Goal: Information Seeking & Learning: Learn about a topic

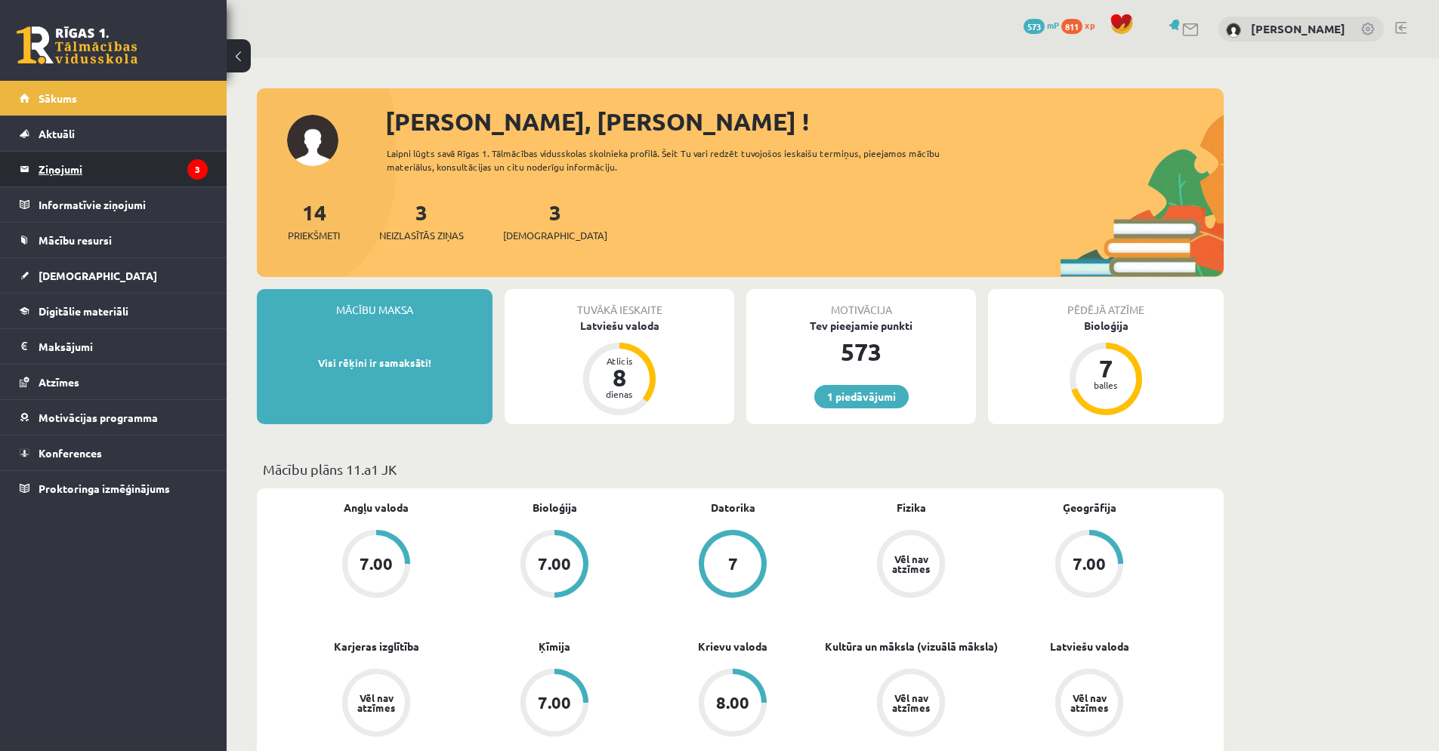
click at [108, 168] on legend "Ziņojumi 3" at bounding box center [123, 169] width 169 height 35
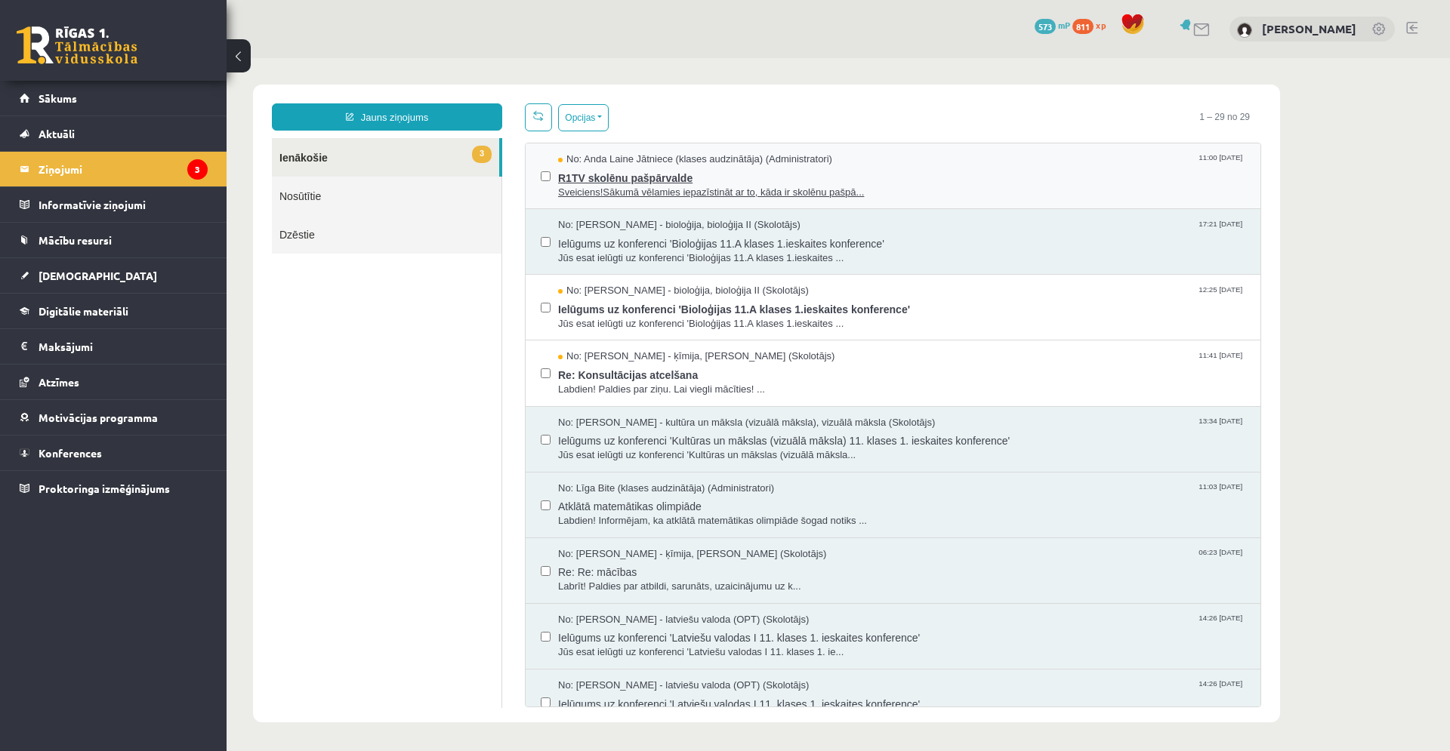
click at [643, 183] on span "R1TV skolēnu pašpārvalde" at bounding box center [901, 176] width 687 height 19
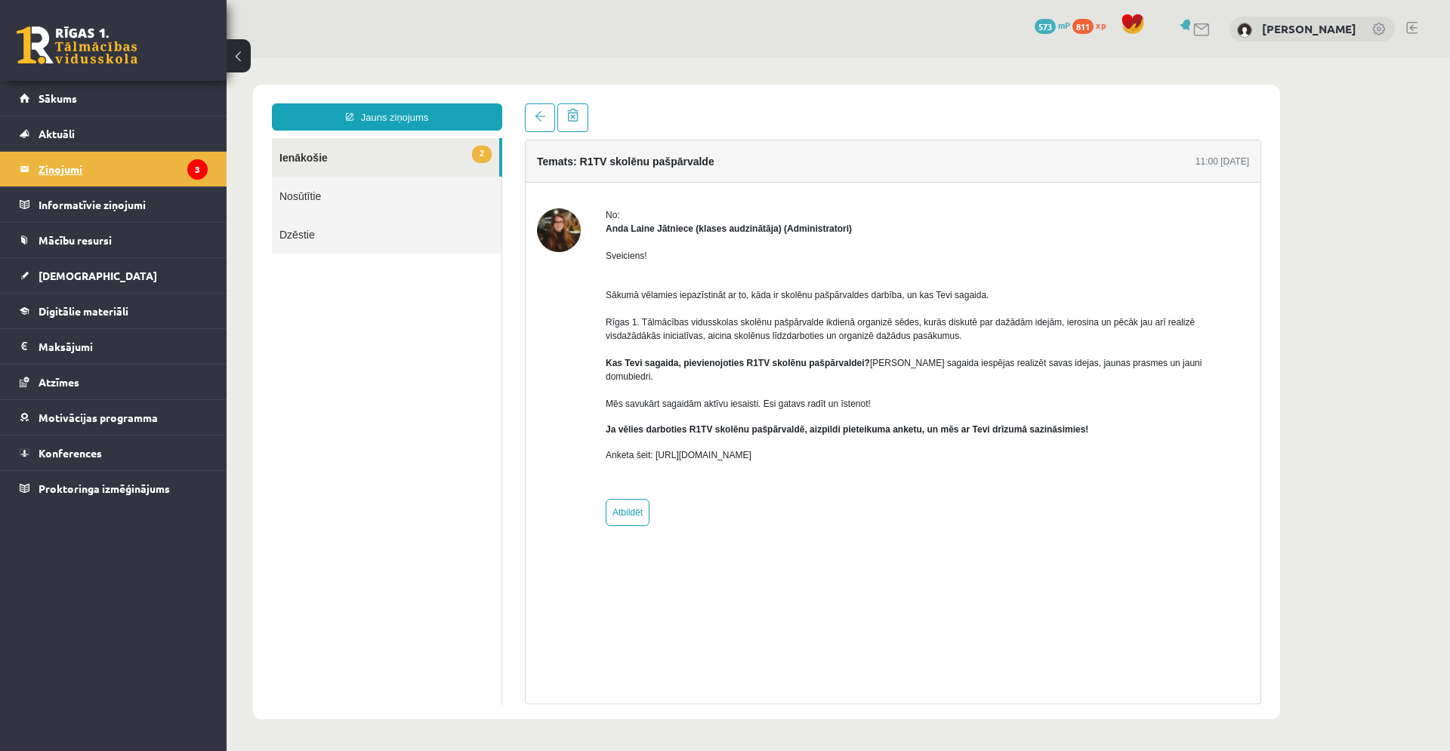
click at [180, 163] on legend "Ziņojumi 3" at bounding box center [123, 169] width 169 height 35
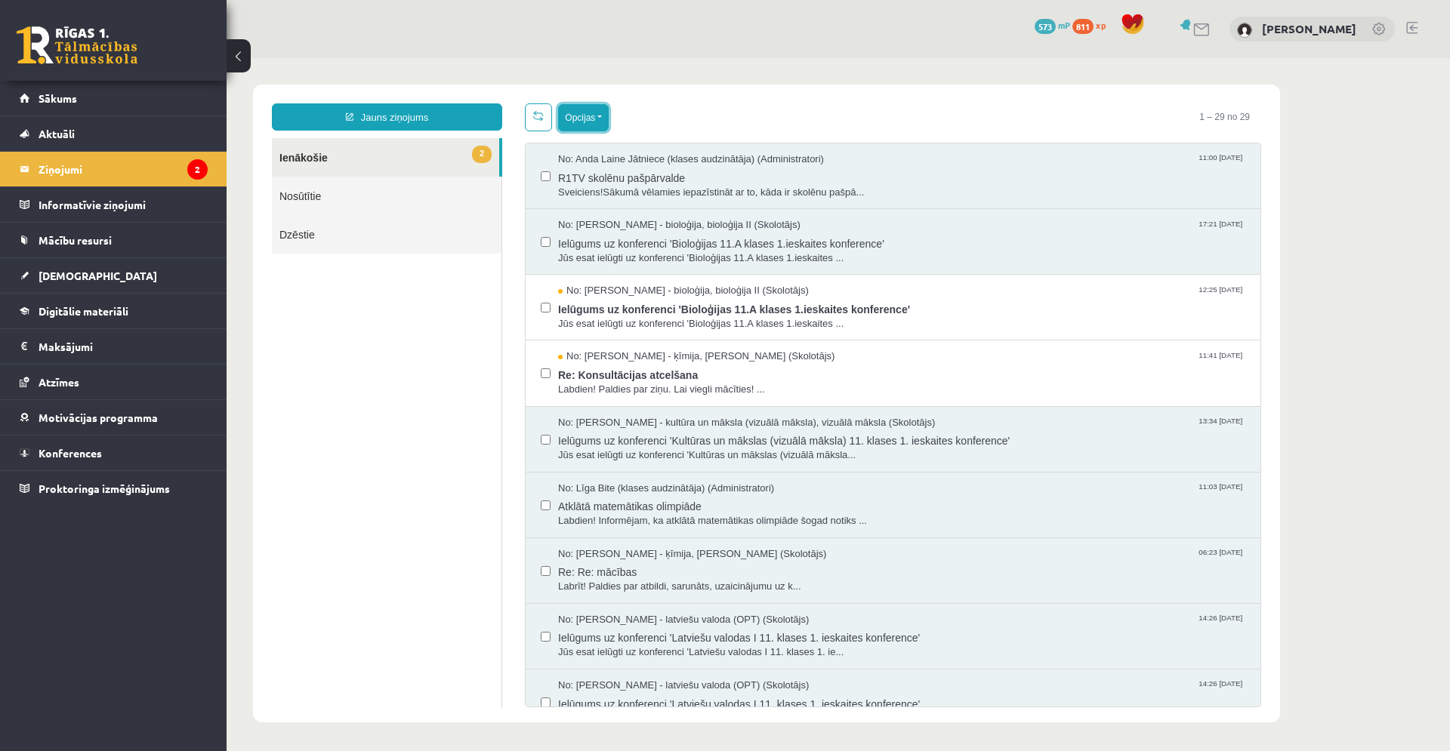
click at [582, 110] on button "Opcijas" at bounding box center [583, 117] width 51 height 27
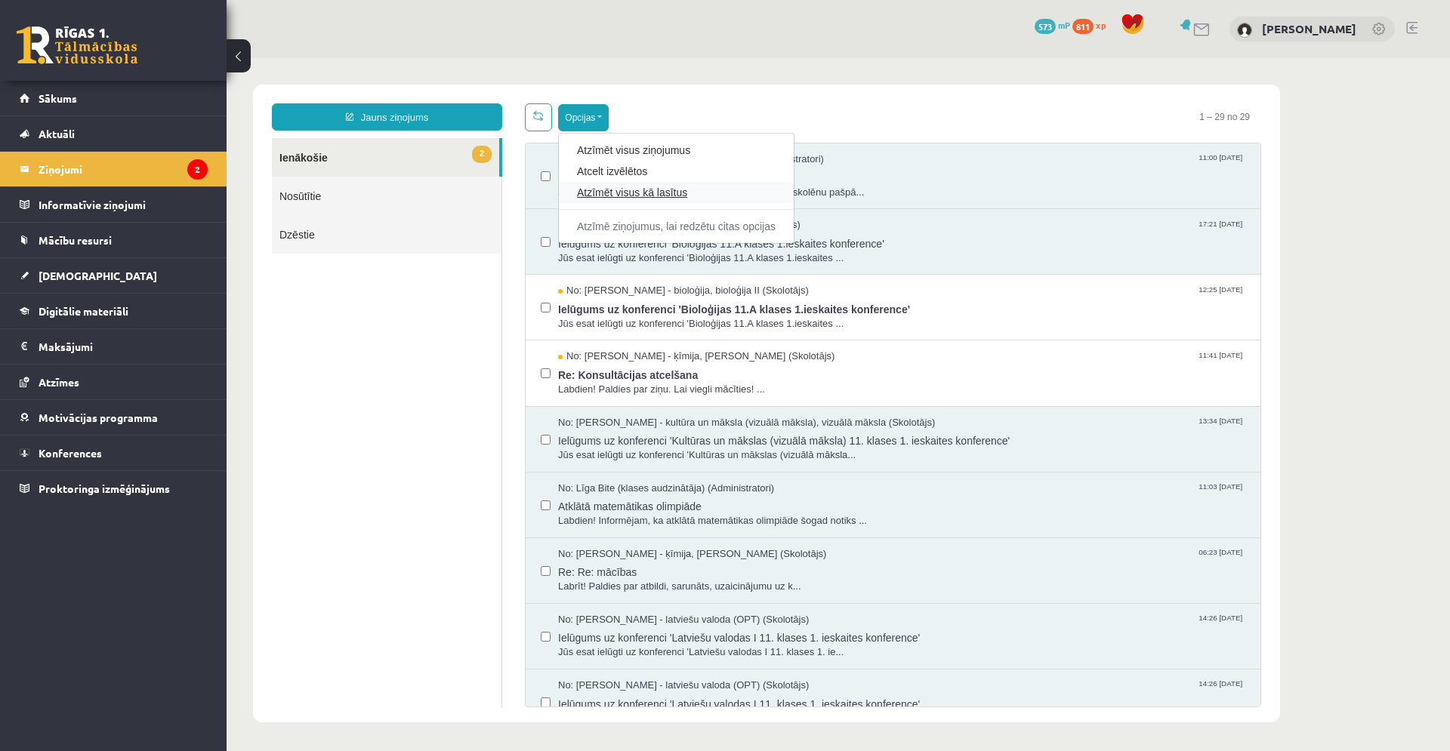
click at [599, 193] on link "Atzīmēt visus kā lasītus" at bounding box center [676, 192] width 199 height 15
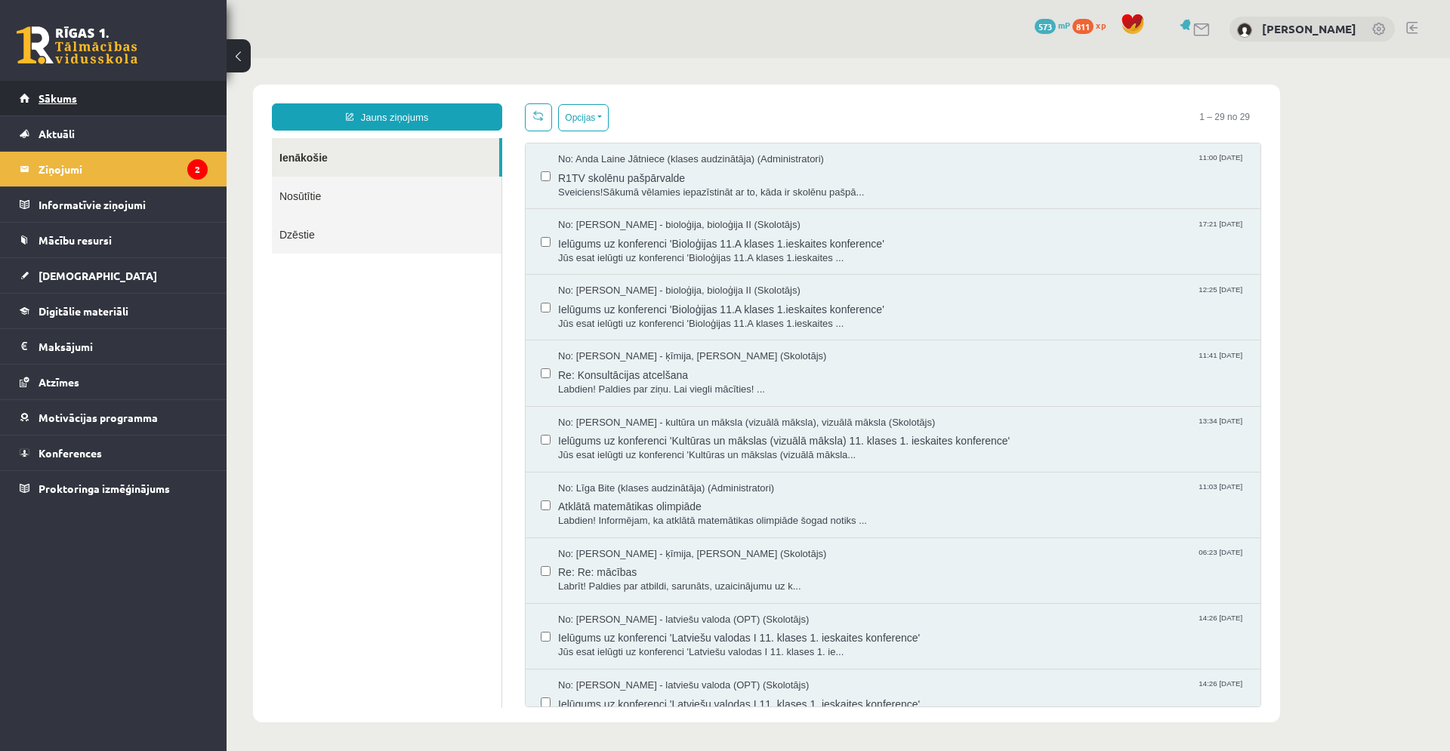
click at [175, 95] on link "Sākums" at bounding box center [114, 98] width 188 height 35
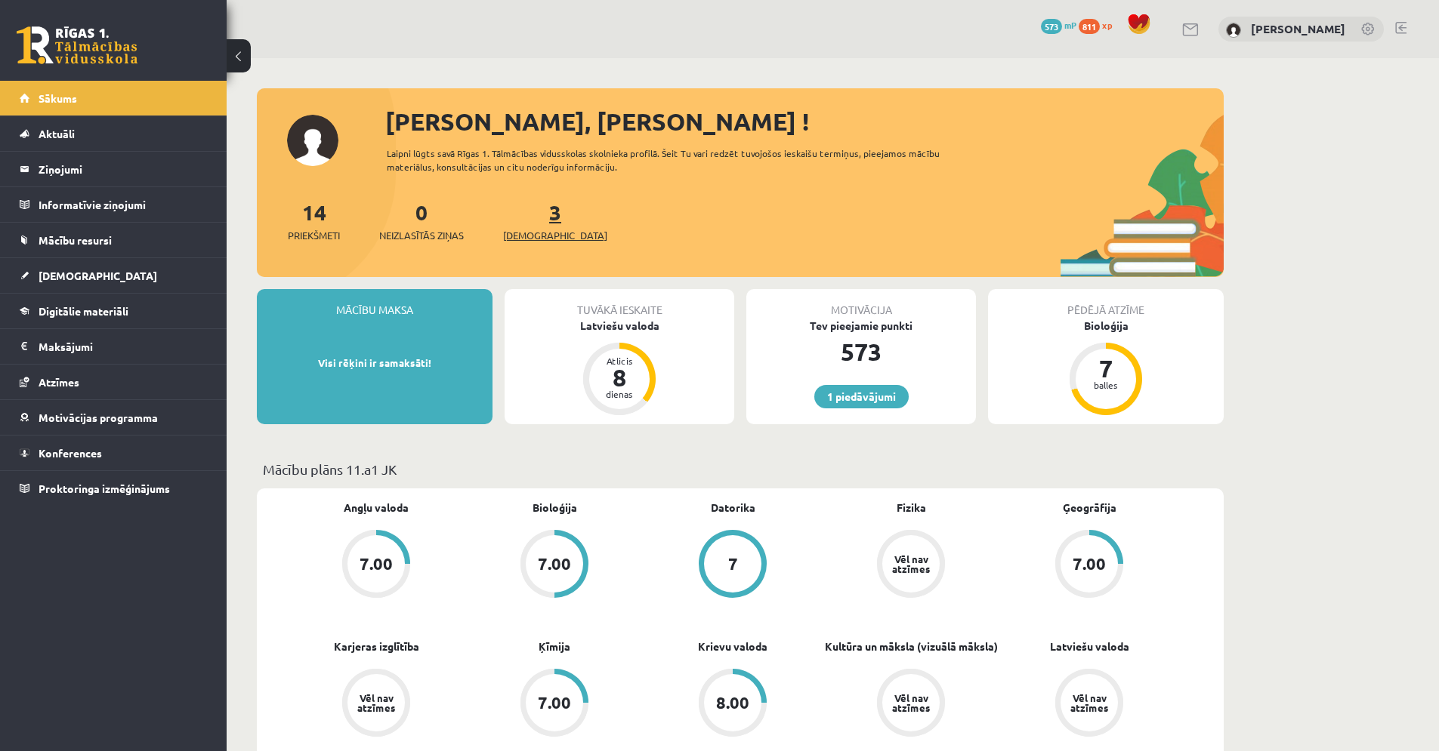
click at [546, 236] on span "[DEMOGRAPHIC_DATA]" at bounding box center [555, 235] width 104 height 15
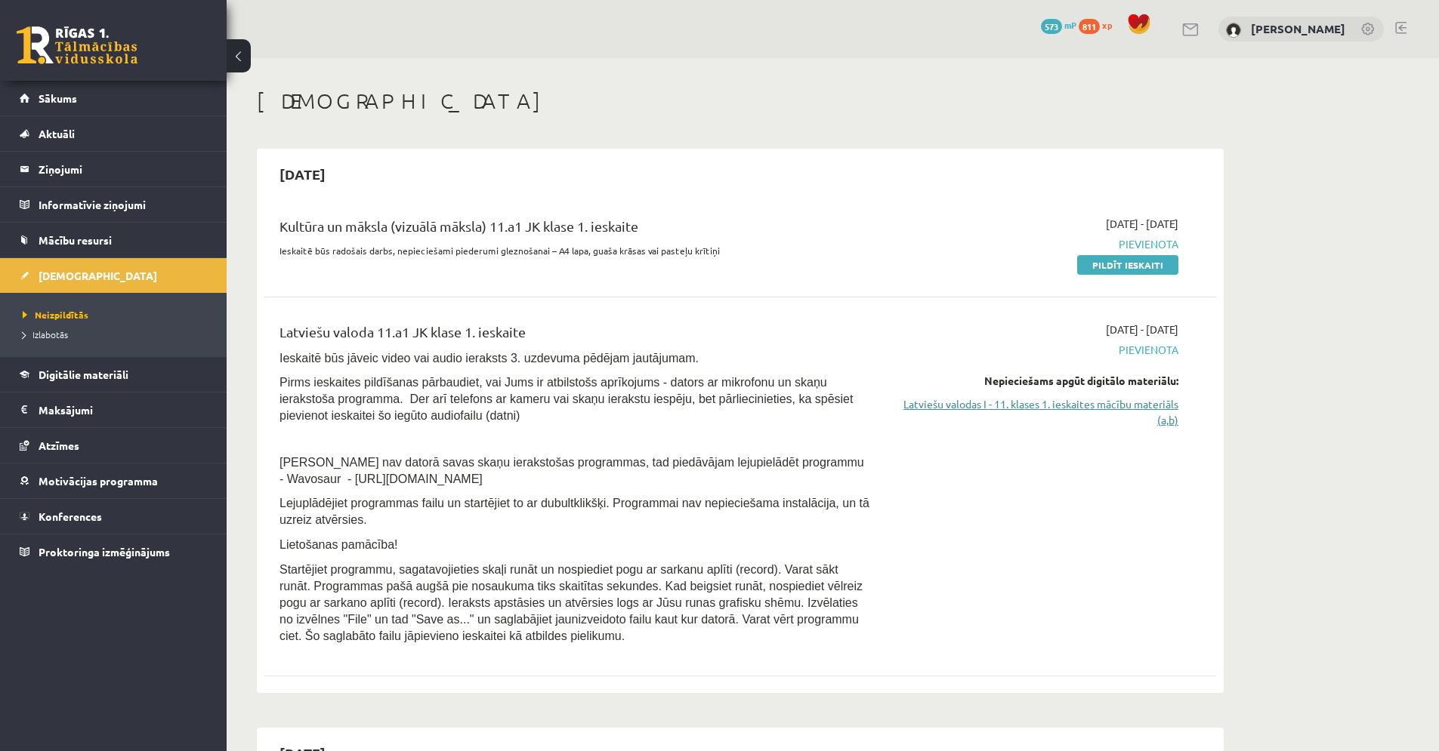
click at [1151, 406] on link "Latviešu valodas I - 11. klases 1. ieskaites mācību materiāls (a,b)" at bounding box center [1035, 412] width 285 height 32
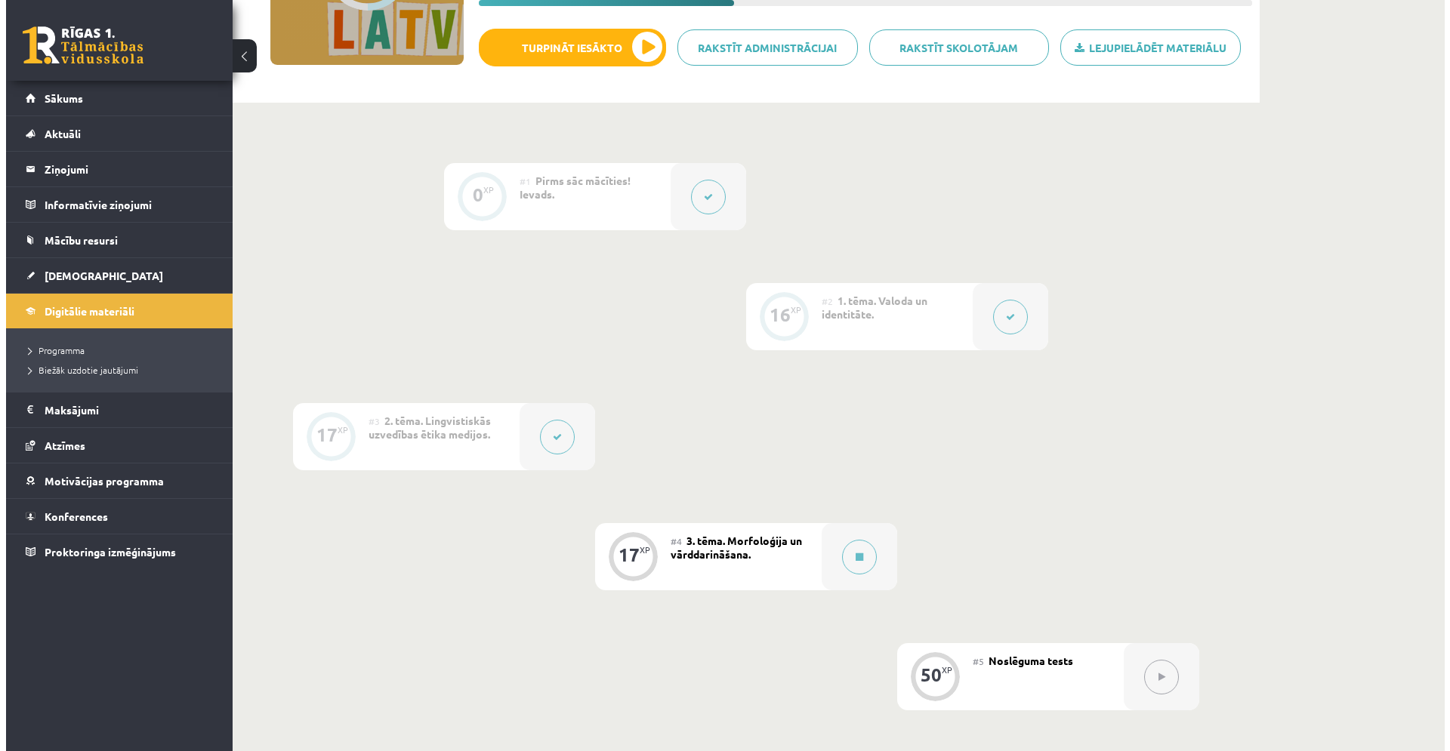
scroll to position [243, 0]
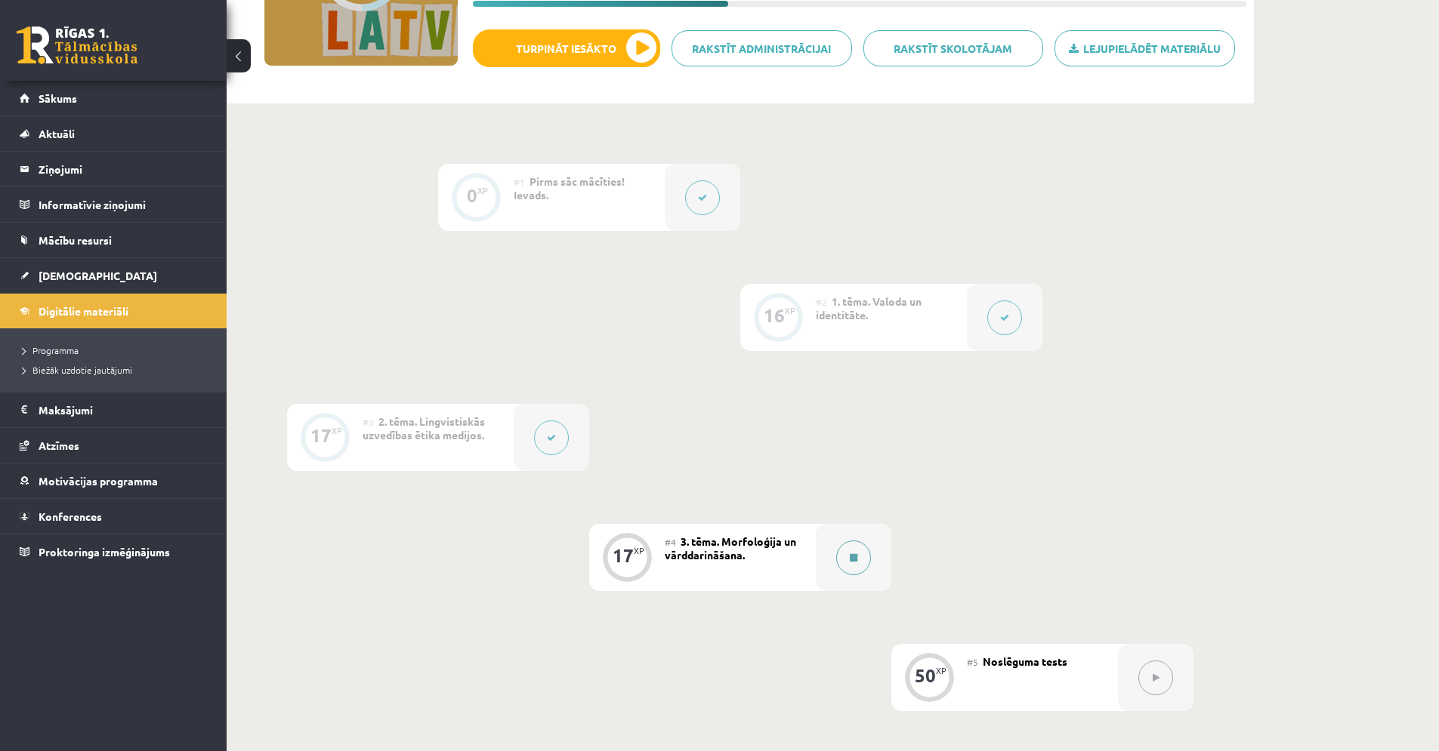
click at [853, 554] on icon at bounding box center [854, 558] width 8 height 9
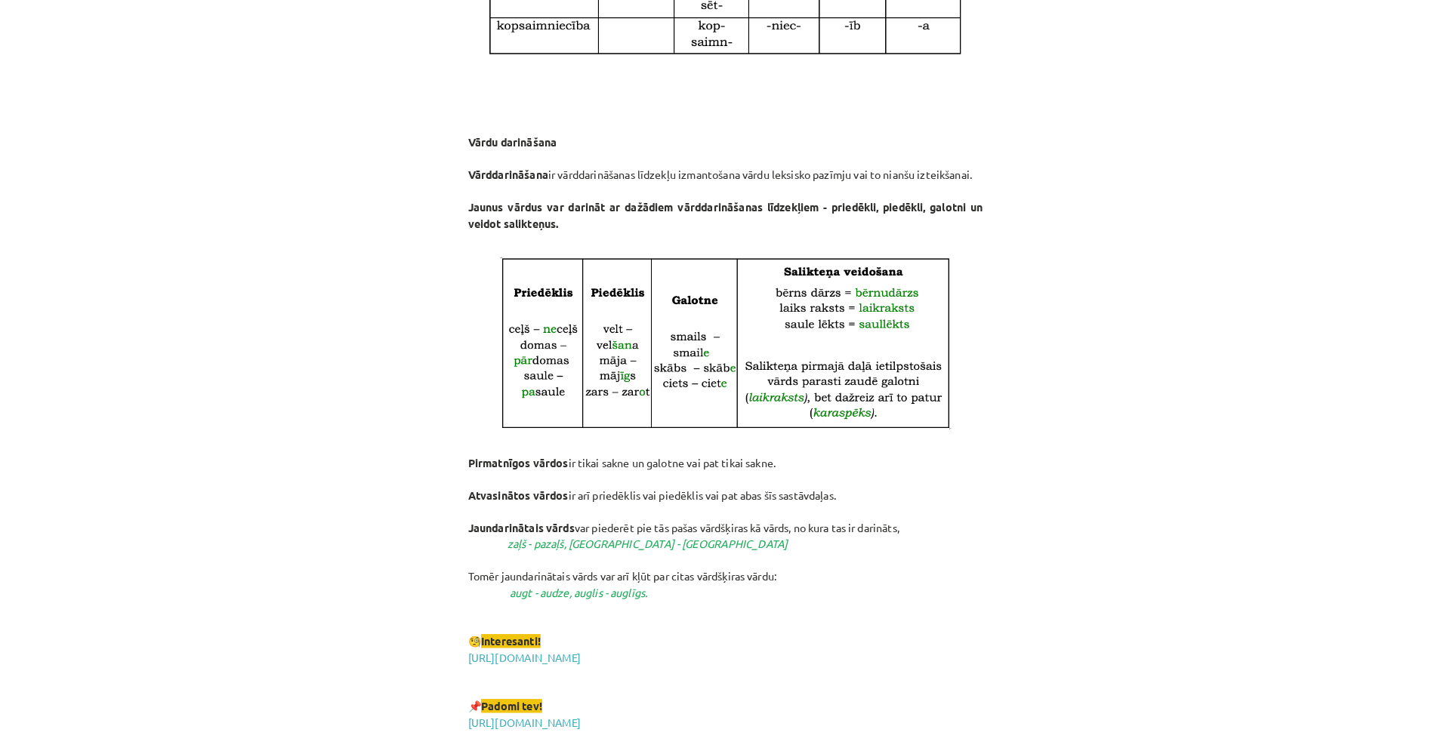
scroll to position [2034, 0]
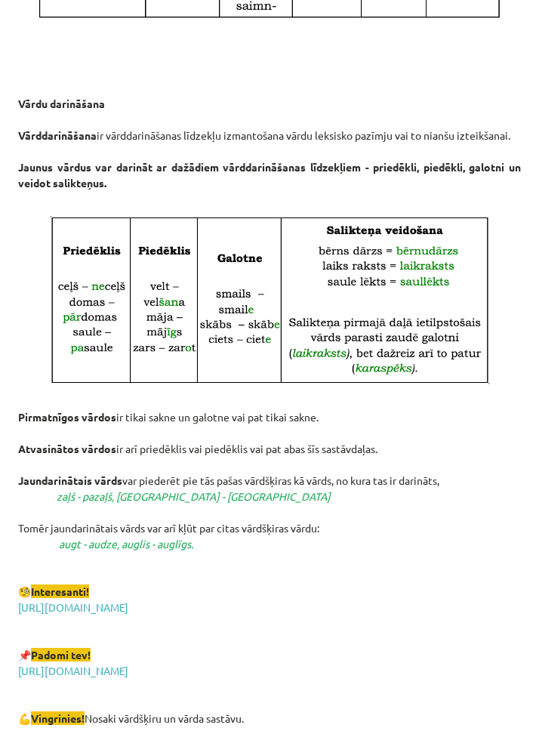
drag, startPoint x: 302, startPoint y: 347, endPoint x: 14, endPoint y: 27, distance: 431.0
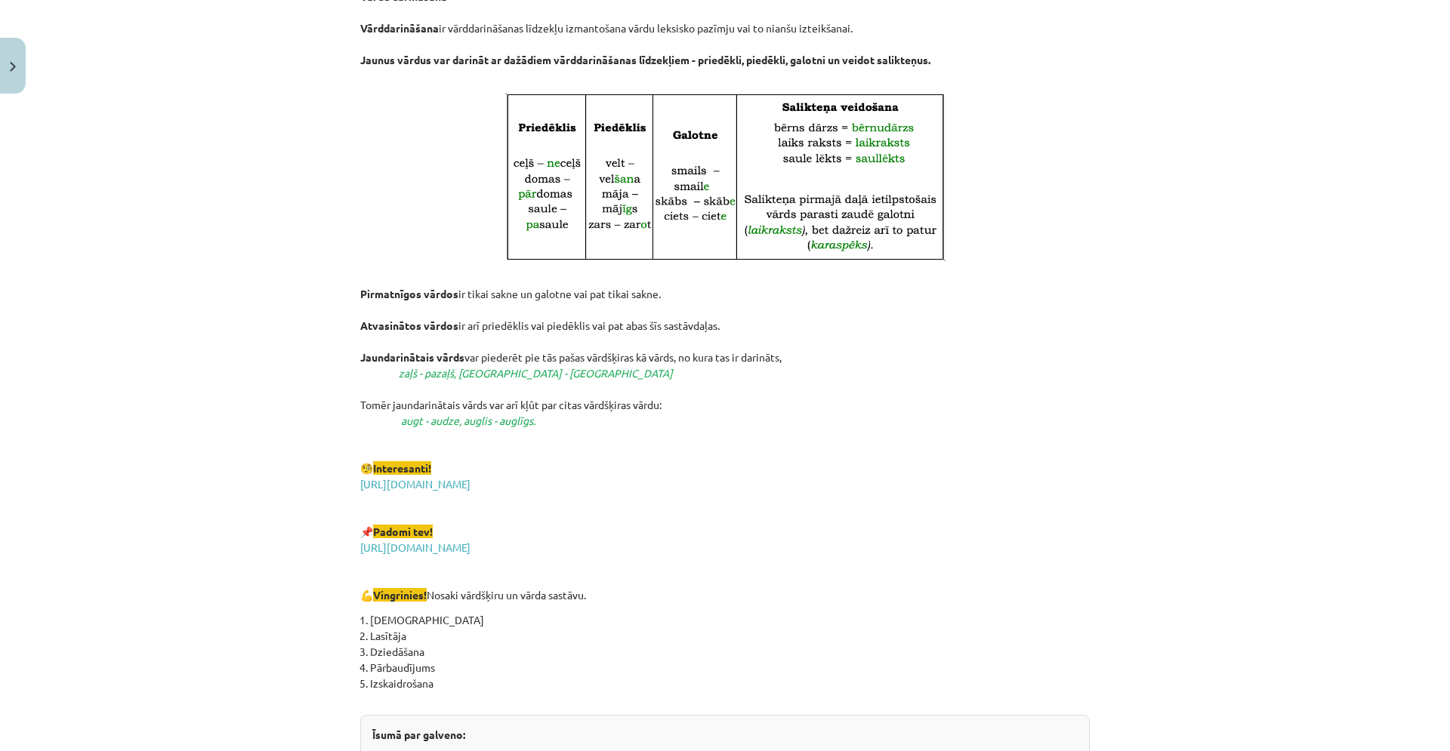
scroll to position [2138, 0]
click at [367, 550] on link "http://epupa.valoda.lv/abi/" at bounding box center [415, 548] width 110 height 14
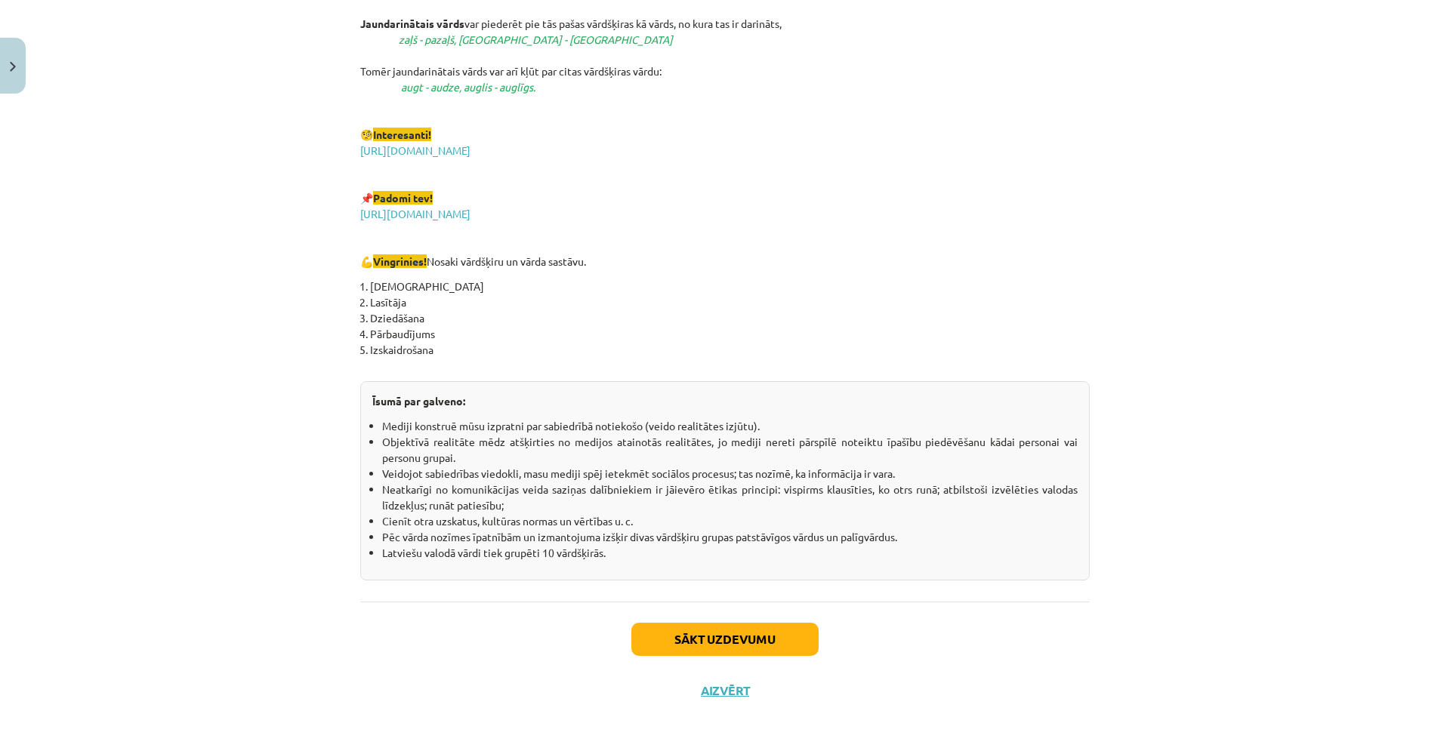
scroll to position [2475, 0]
click at [692, 641] on button "Sākt uzdevumu" at bounding box center [724, 636] width 187 height 33
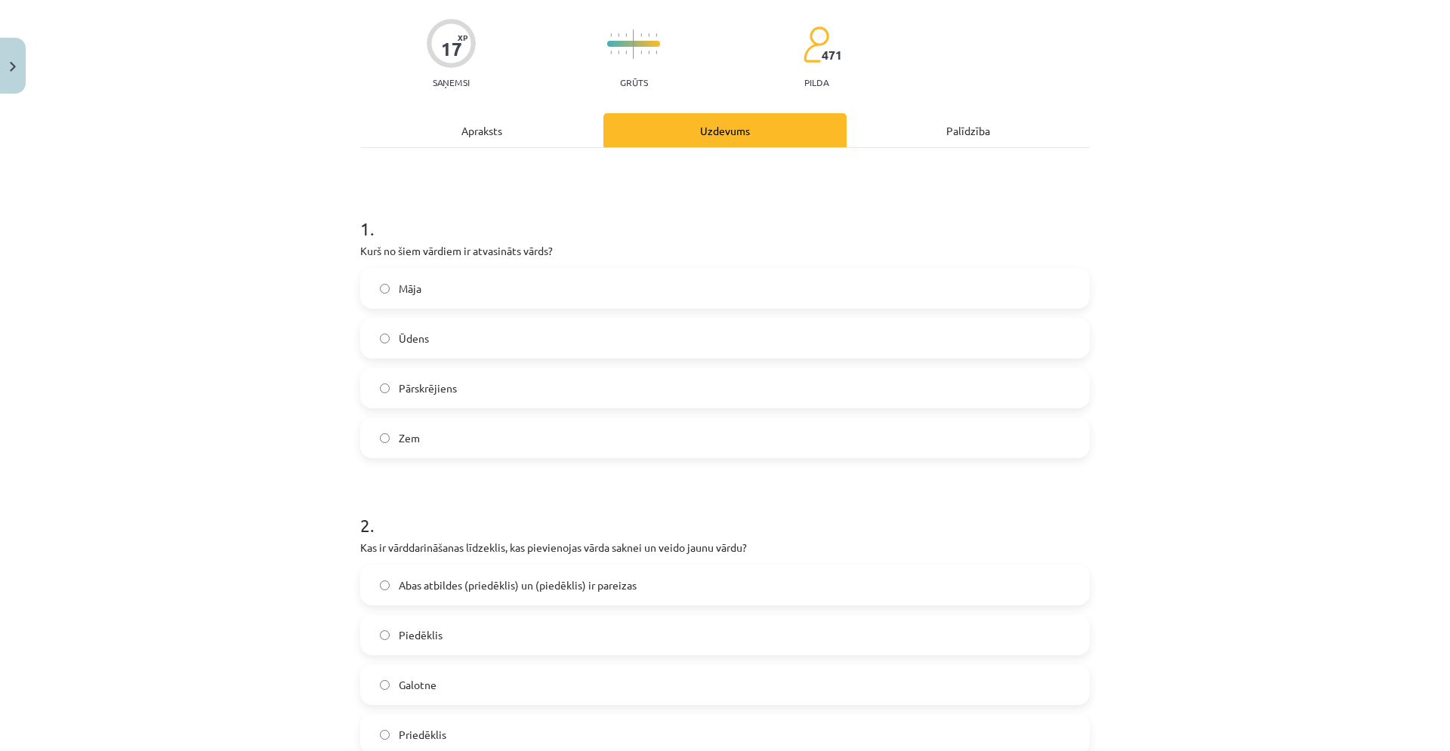
scroll to position [38, 0]
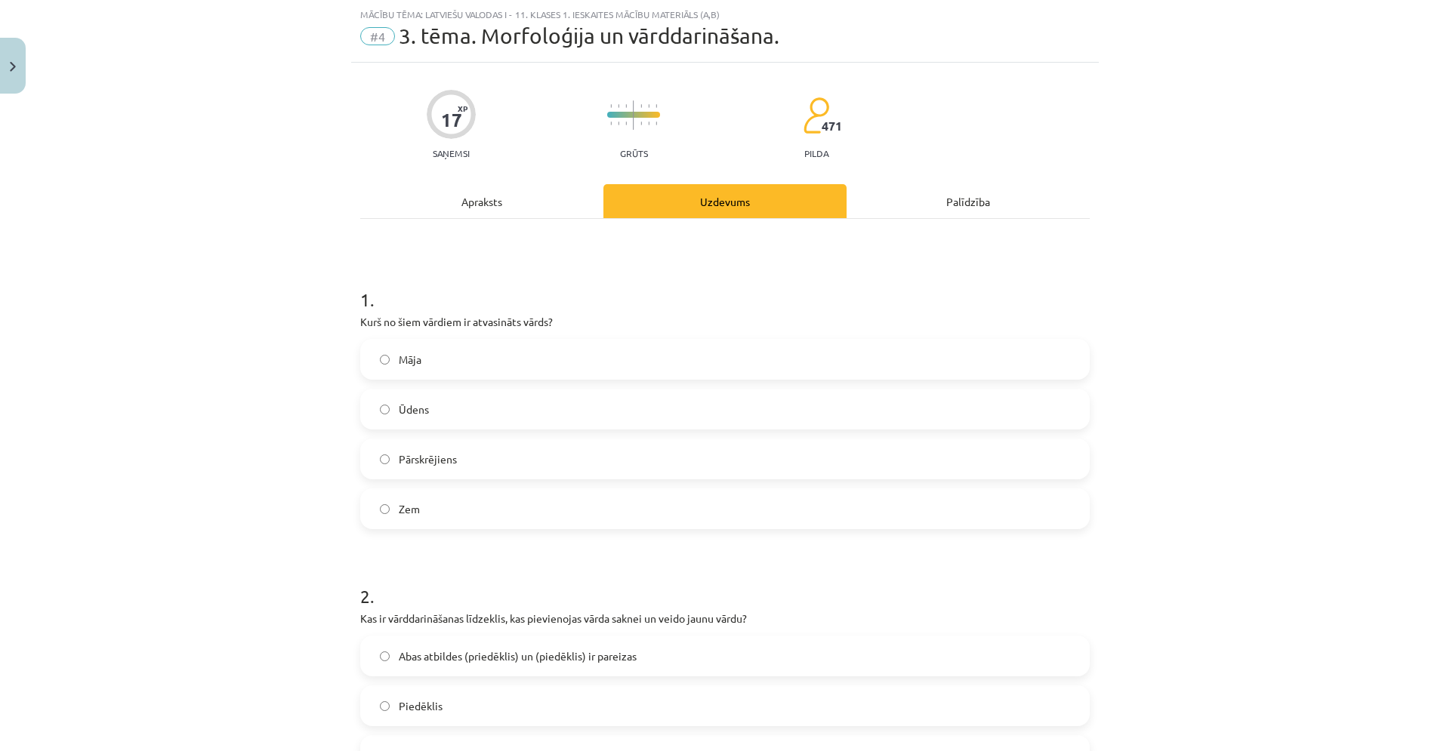
click at [581, 464] on label "Pārskrējiens" at bounding box center [725, 459] width 726 height 38
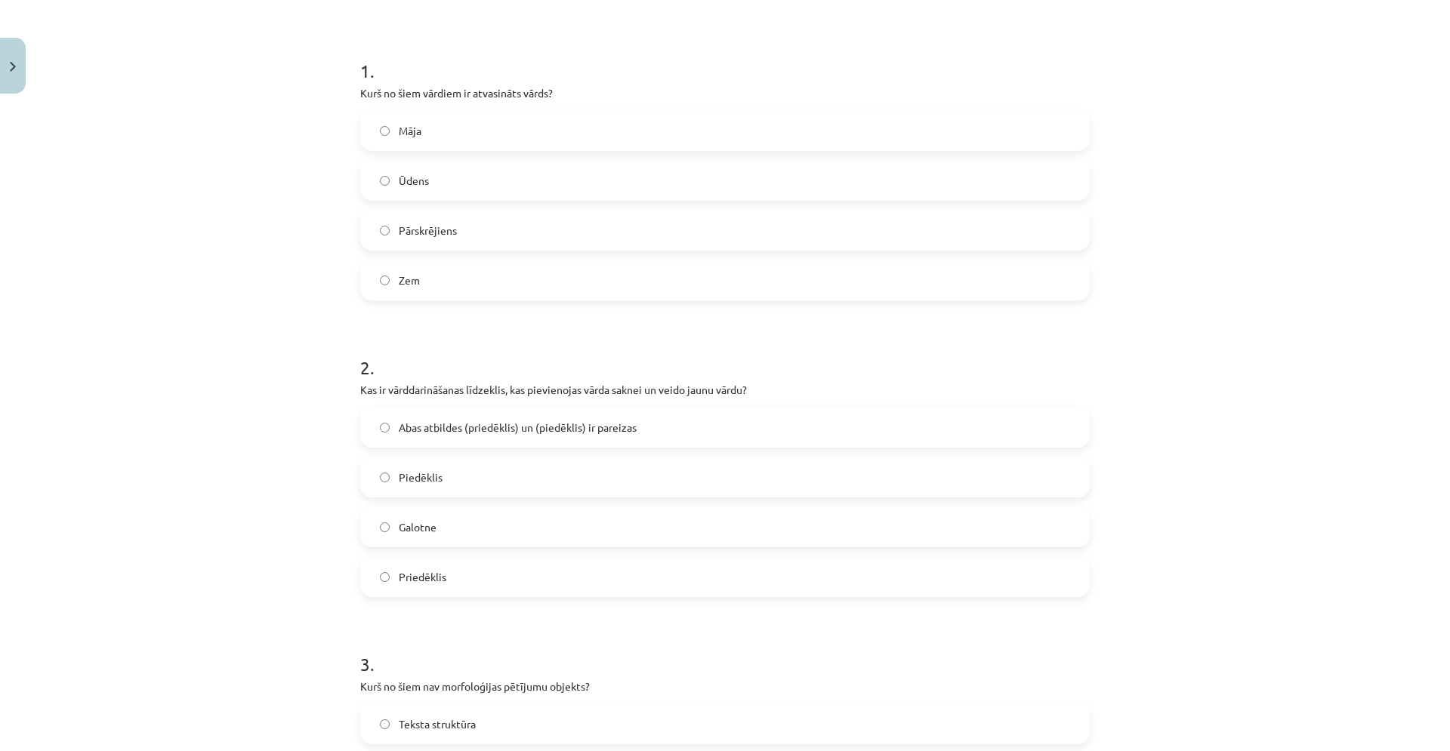
scroll to position [270, 0]
click at [473, 436] on label "Abas atbildes (priedēklis) un (piedēklis) ir pareizas" at bounding box center [725, 425] width 726 height 38
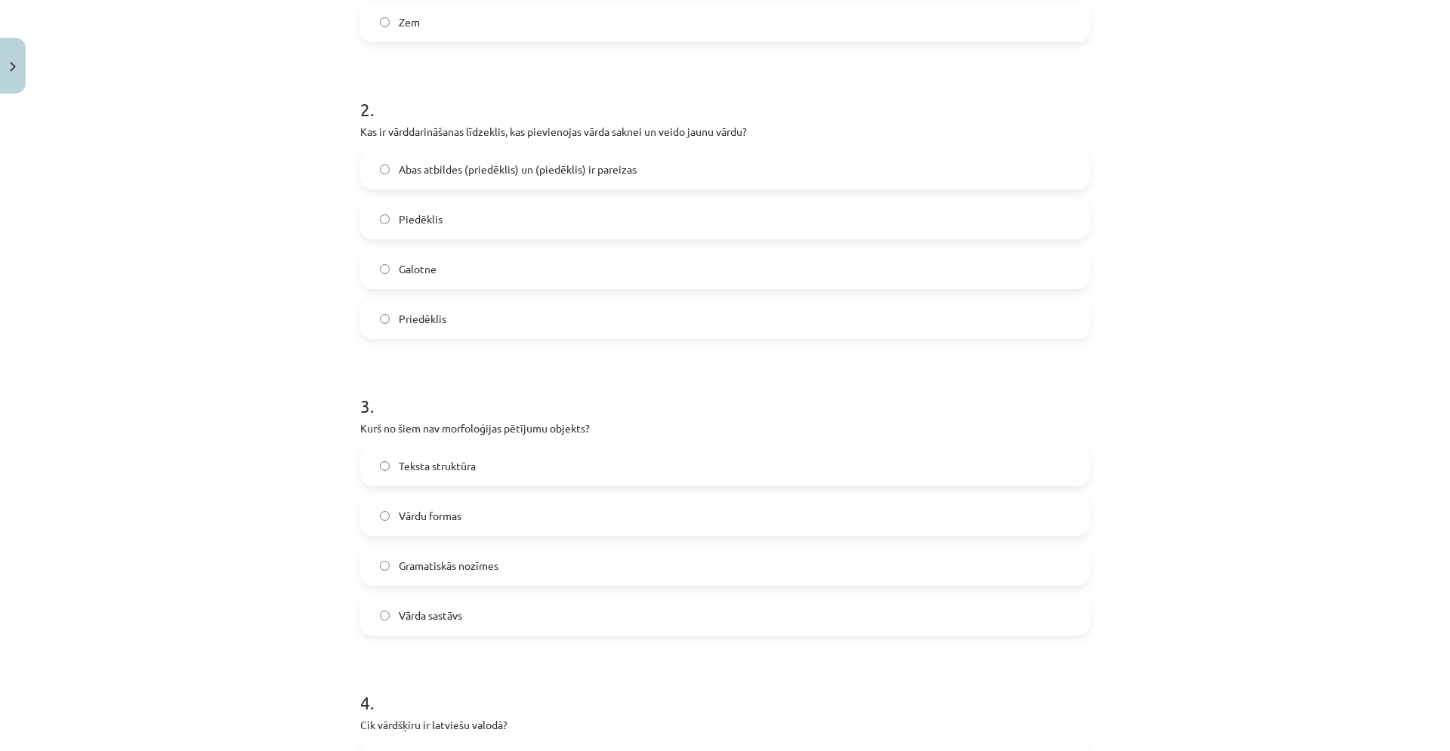
scroll to position [528, 0]
click at [522, 474] on label "Teksta struktūra" at bounding box center [725, 463] width 726 height 38
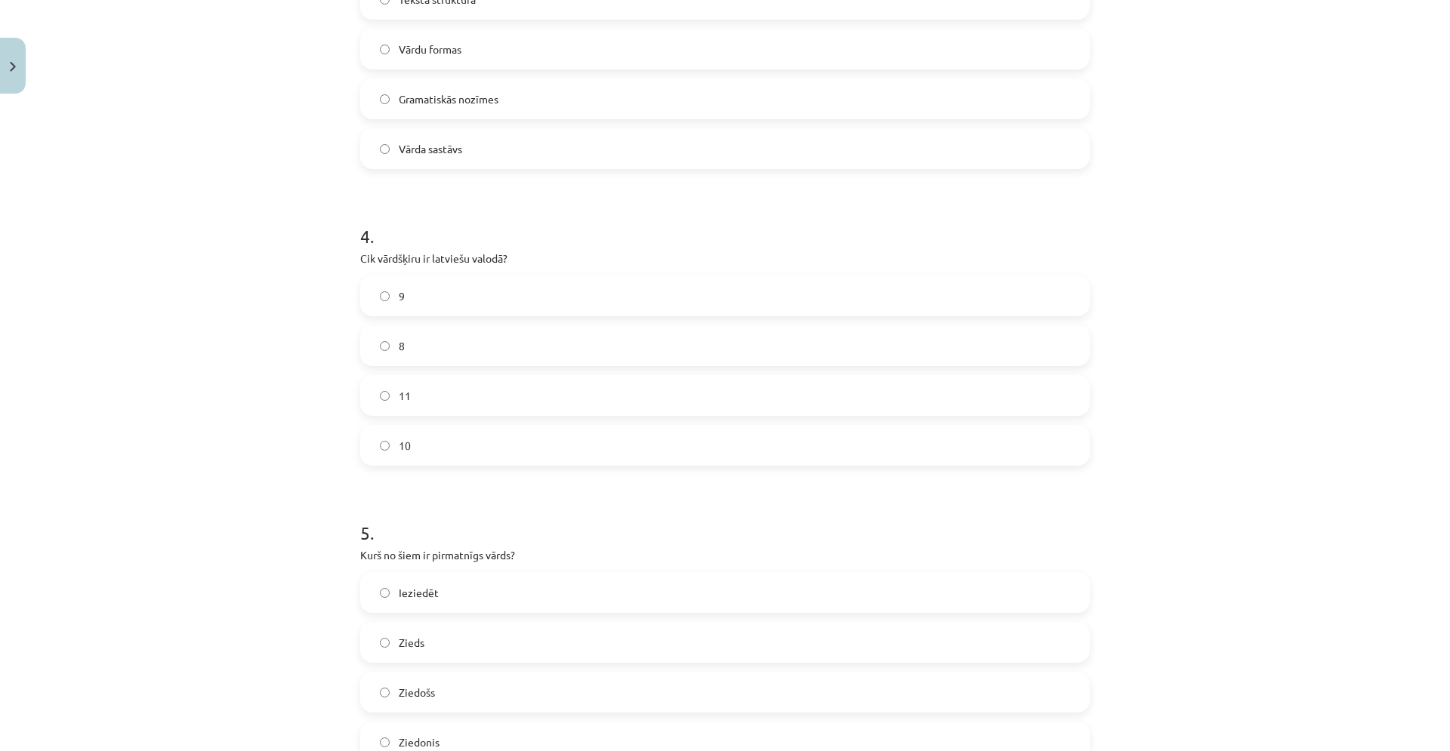
scroll to position [1001, 0]
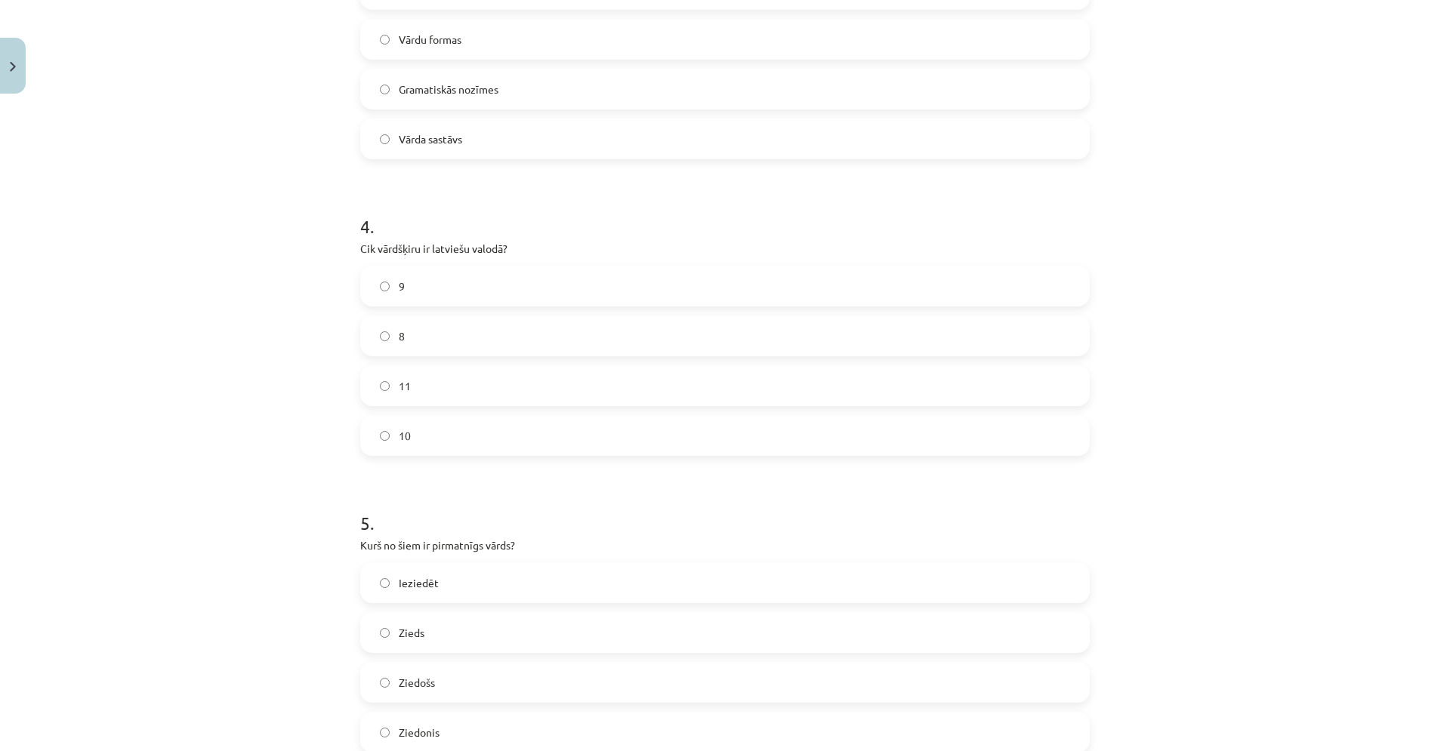
click at [534, 445] on label "10" at bounding box center [725, 436] width 726 height 38
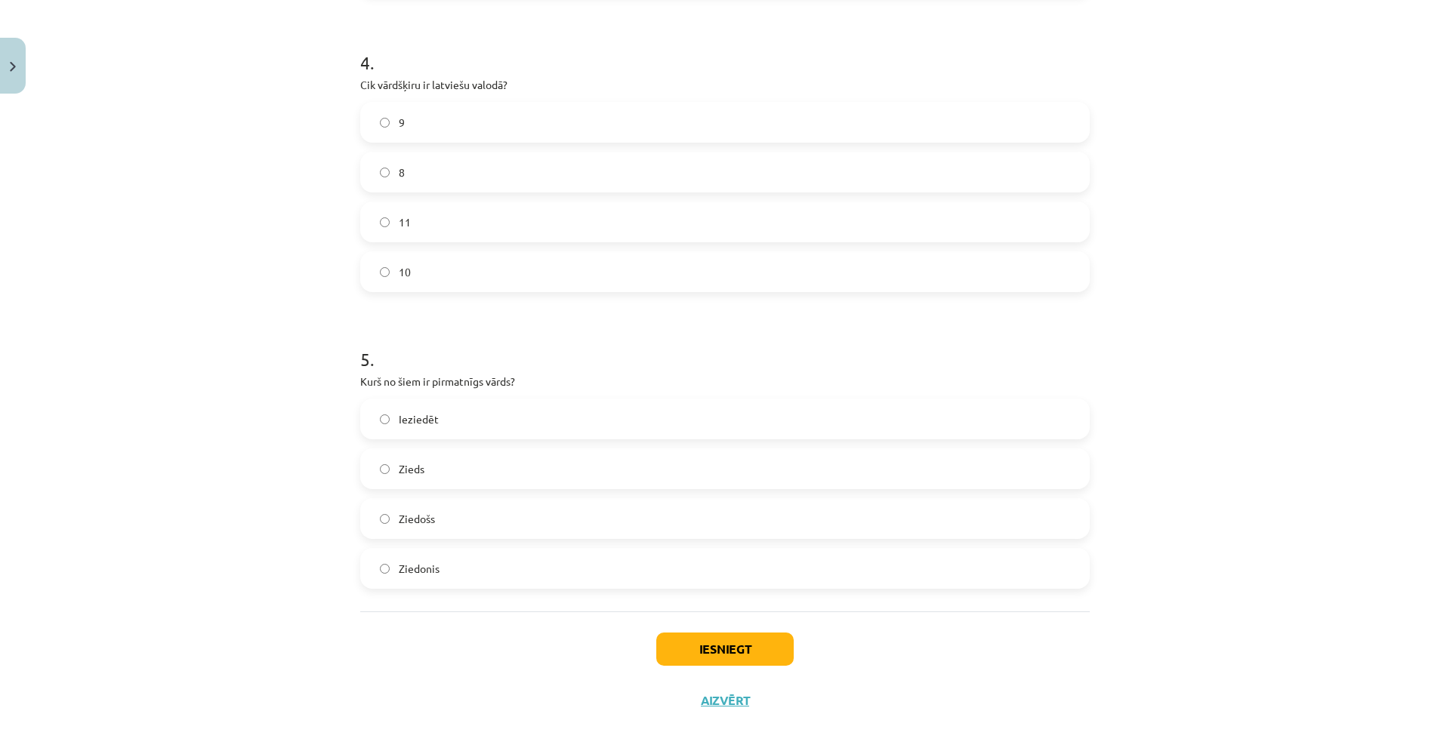
scroll to position [1178, 0]
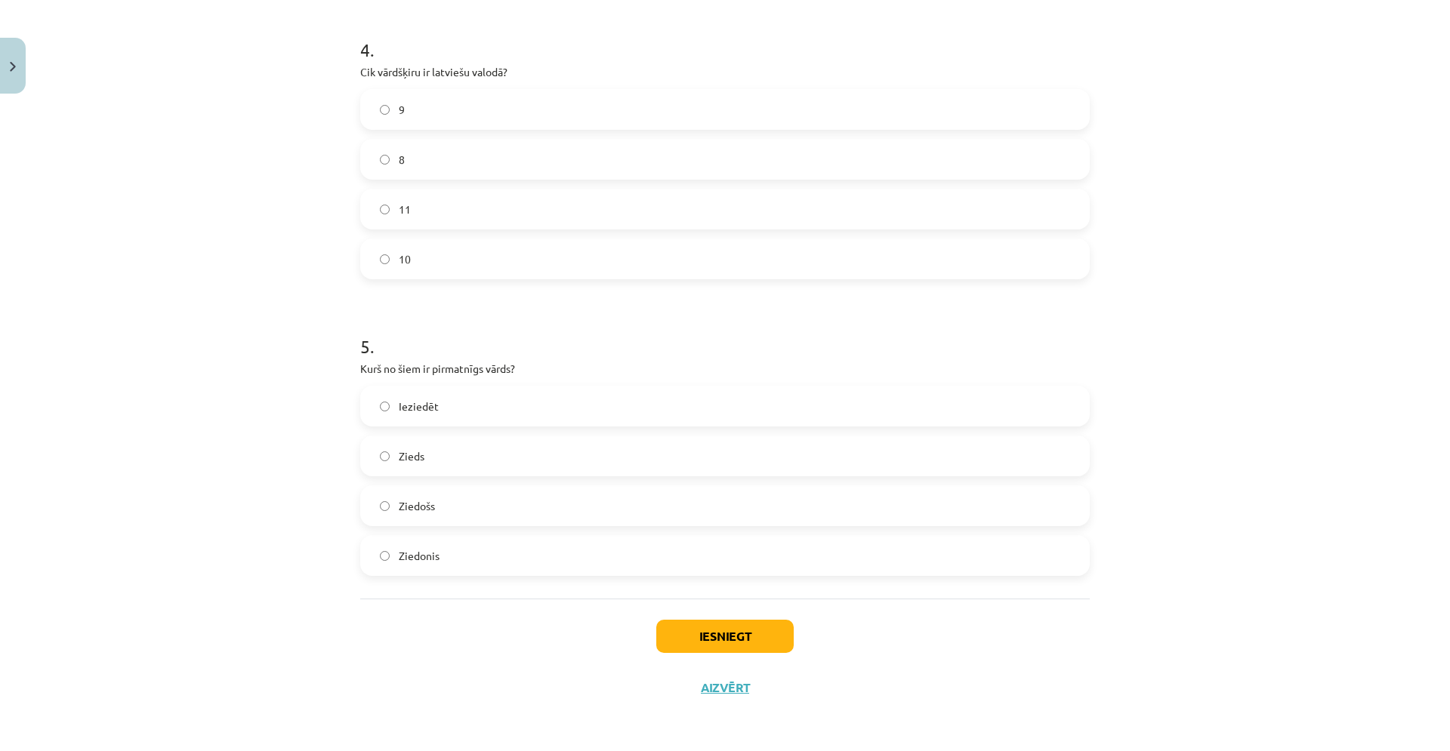
click at [523, 470] on label "Zieds" at bounding box center [725, 456] width 726 height 38
click at [671, 642] on button "Iesniegt" at bounding box center [724, 636] width 137 height 33
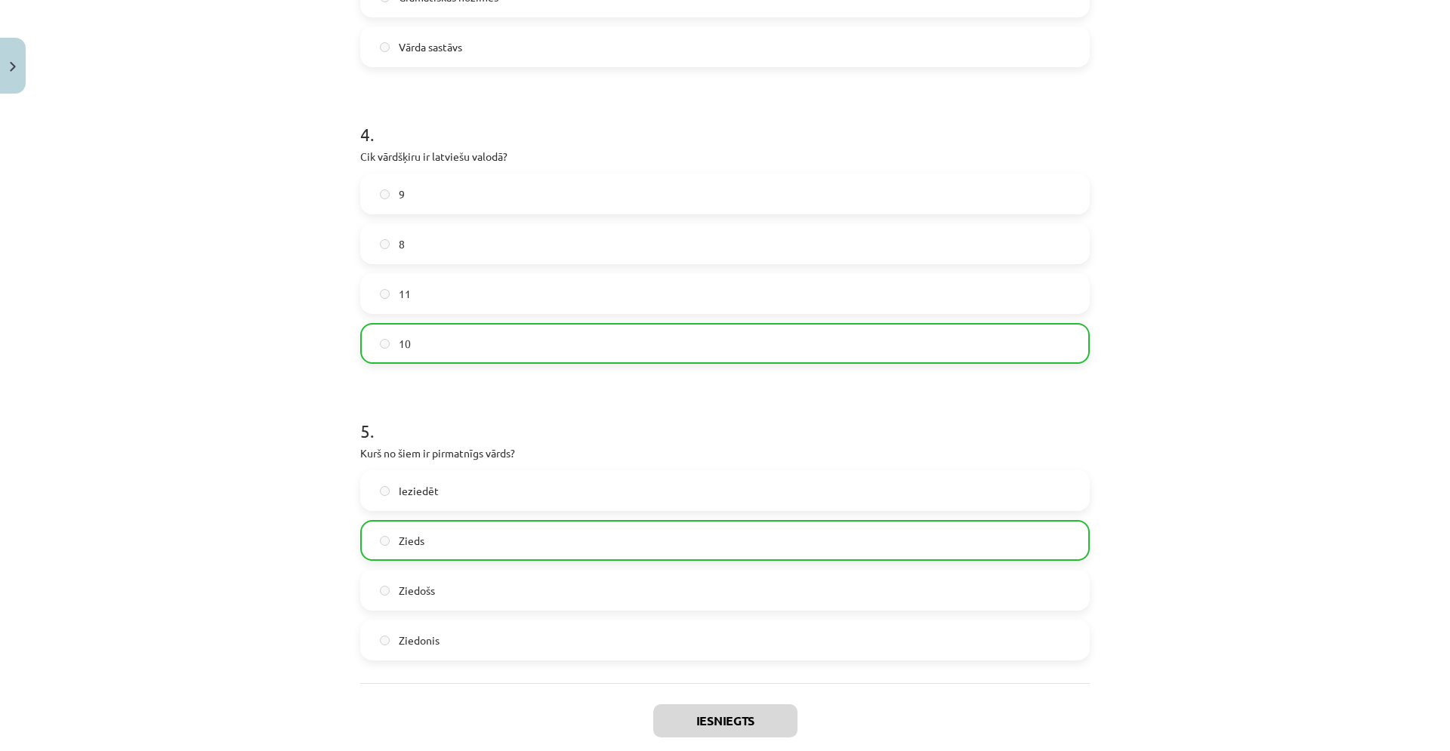
scroll to position [1226, 0]
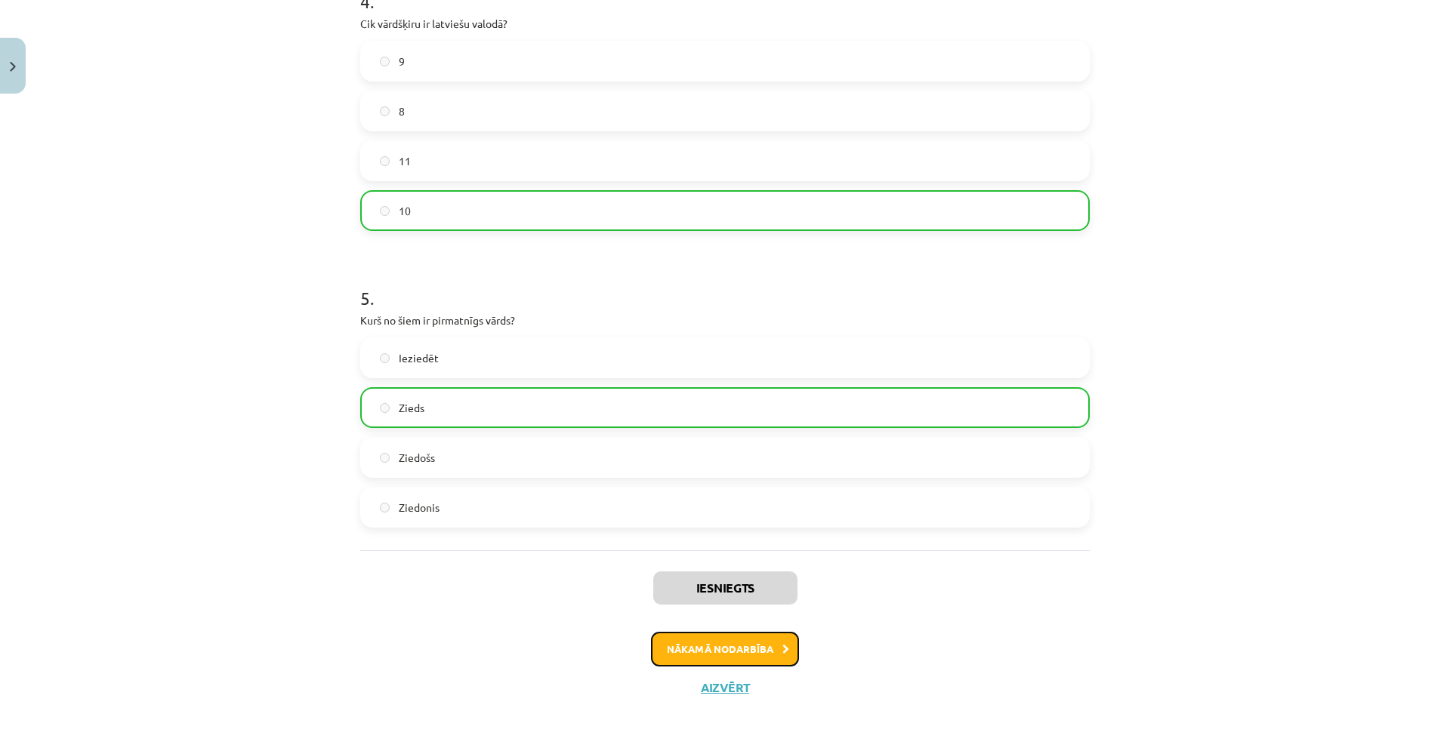
click at [717, 648] on button "Nākamā nodarbība" at bounding box center [725, 649] width 148 height 35
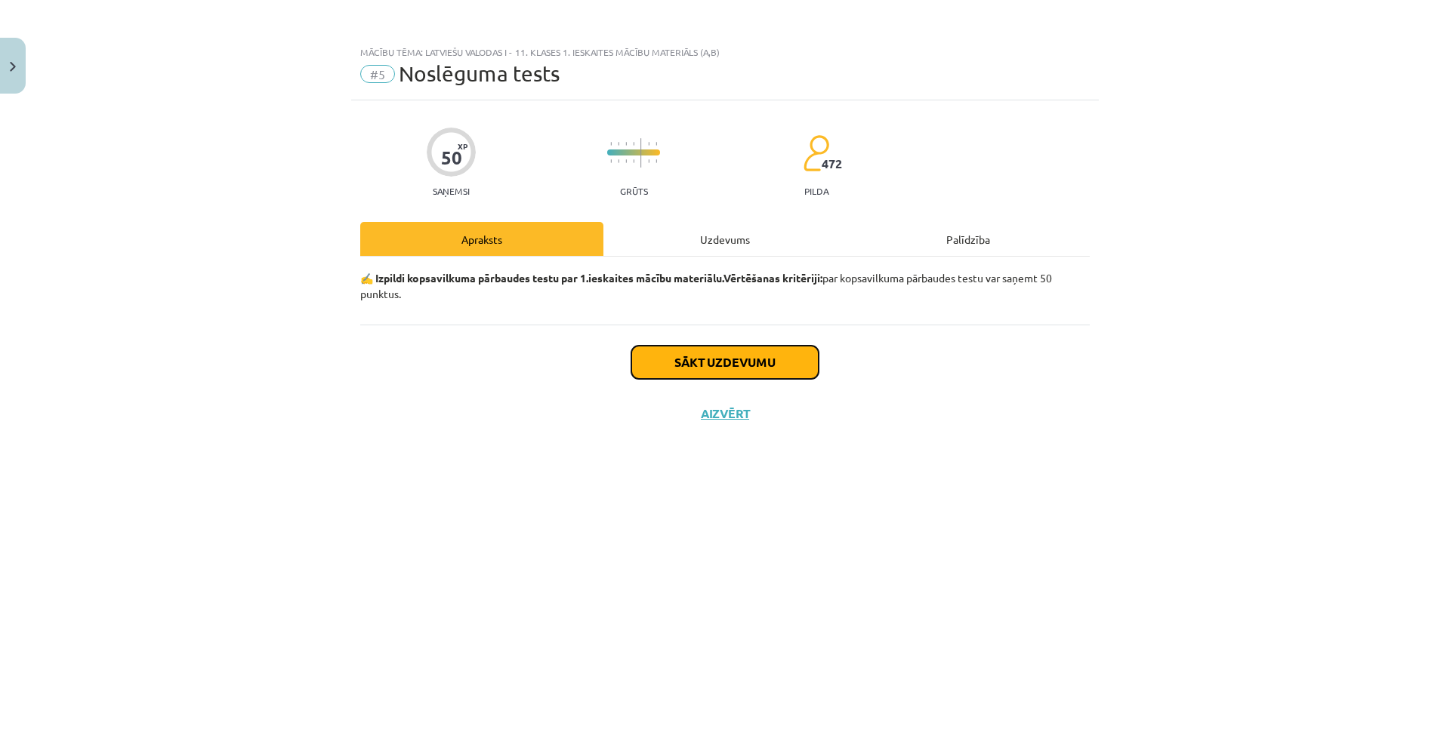
click at [728, 378] on button "Sākt uzdevumu" at bounding box center [724, 362] width 187 height 33
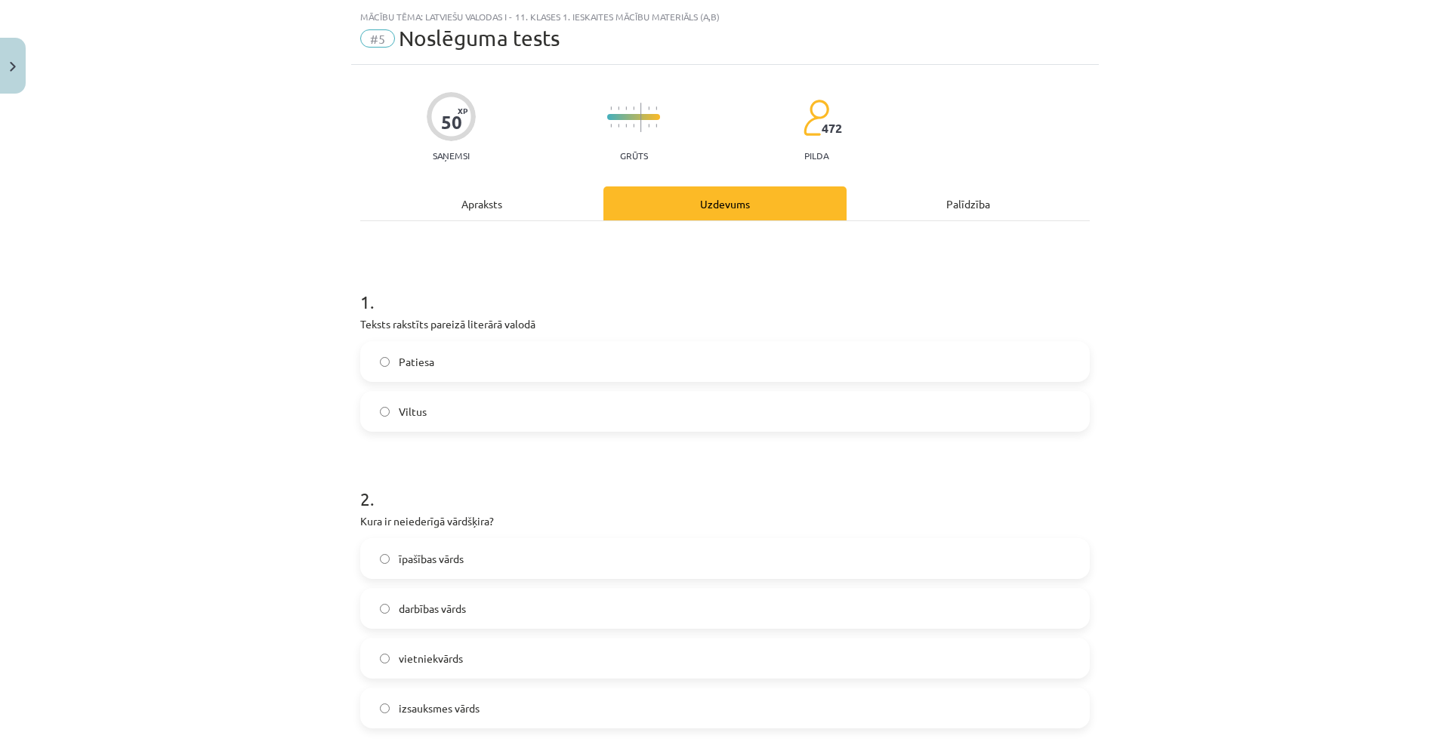
scroll to position [53, 0]
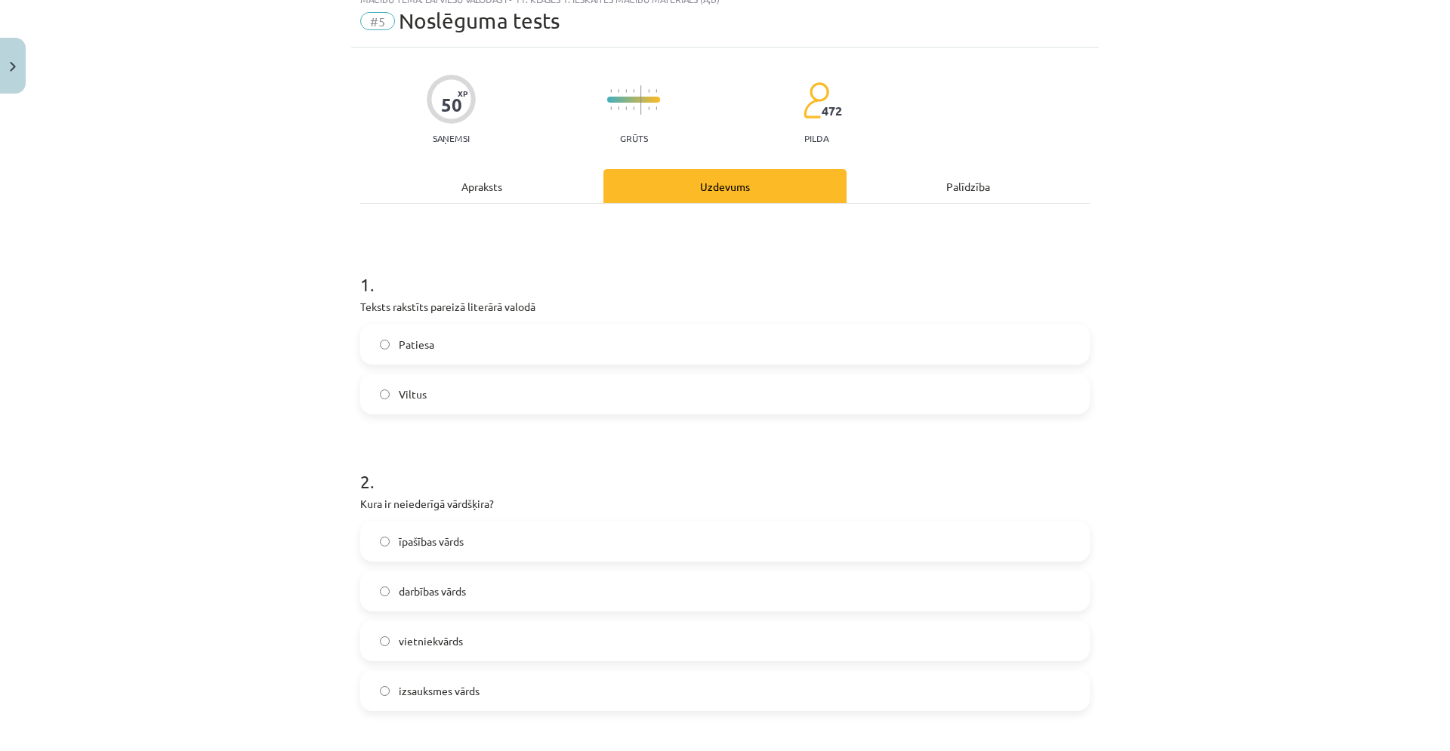
click at [585, 363] on div "Patiesa" at bounding box center [724, 344] width 729 height 41
click at [583, 363] on div "Patiesa" at bounding box center [724, 344] width 729 height 41
drag, startPoint x: 499, startPoint y: 359, endPoint x: 481, endPoint y: 358, distance: 18.2
click at [483, 358] on label "Patiesa" at bounding box center [725, 344] width 726 height 38
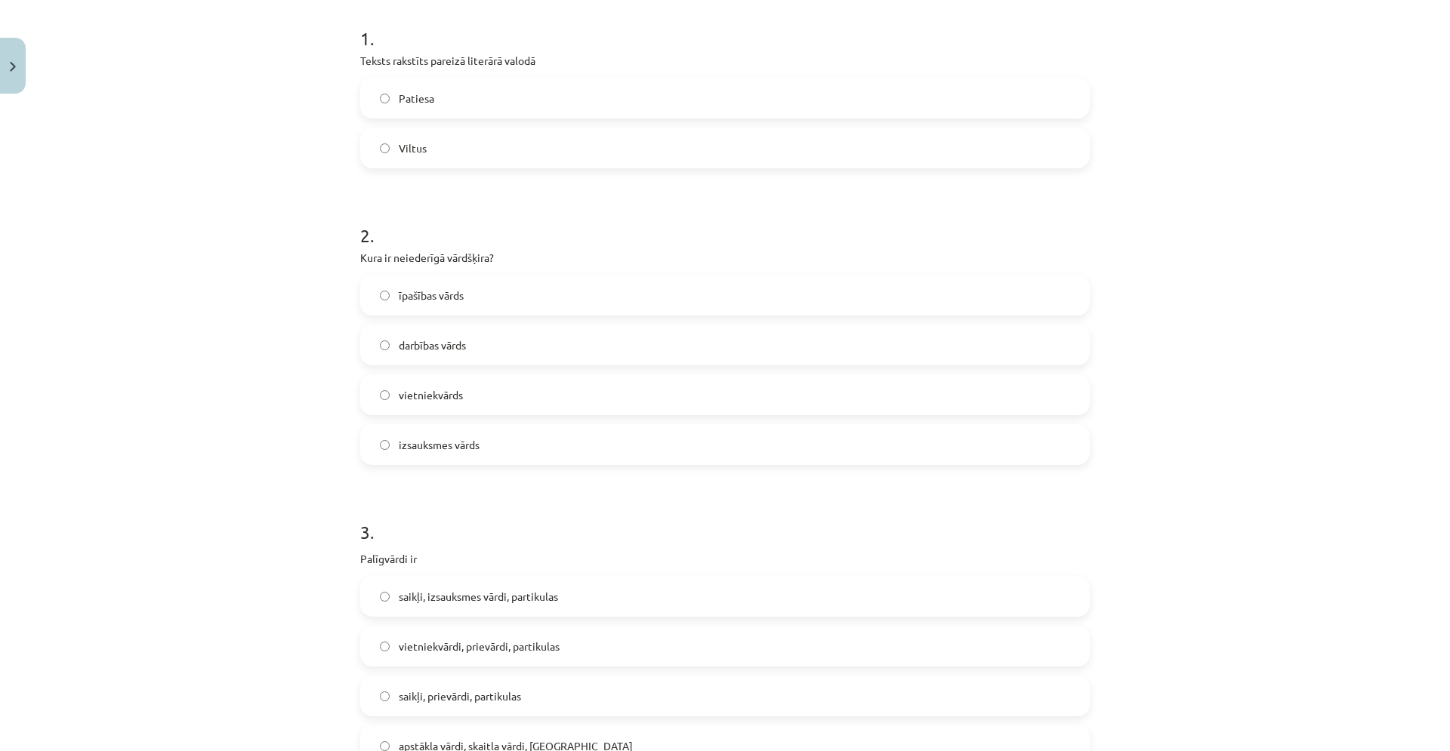
scroll to position [296, 0]
click at [366, 449] on label "izsauksmes vārds" at bounding box center [725, 448] width 726 height 38
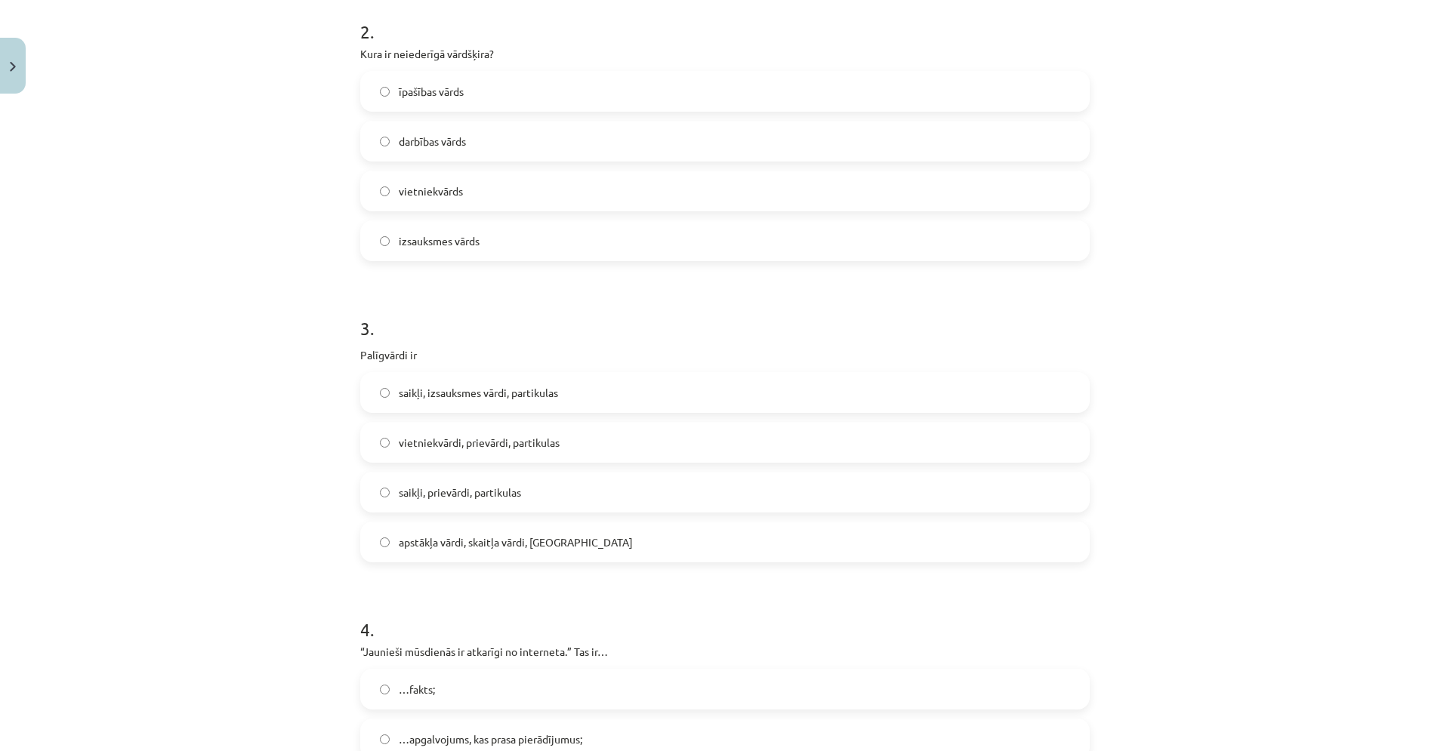
scroll to position [500, 0]
click at [510, 458] on label "vietniekvārdi, prievārdi, partikulas" at bounding box center [725, 446] width 726 height 38
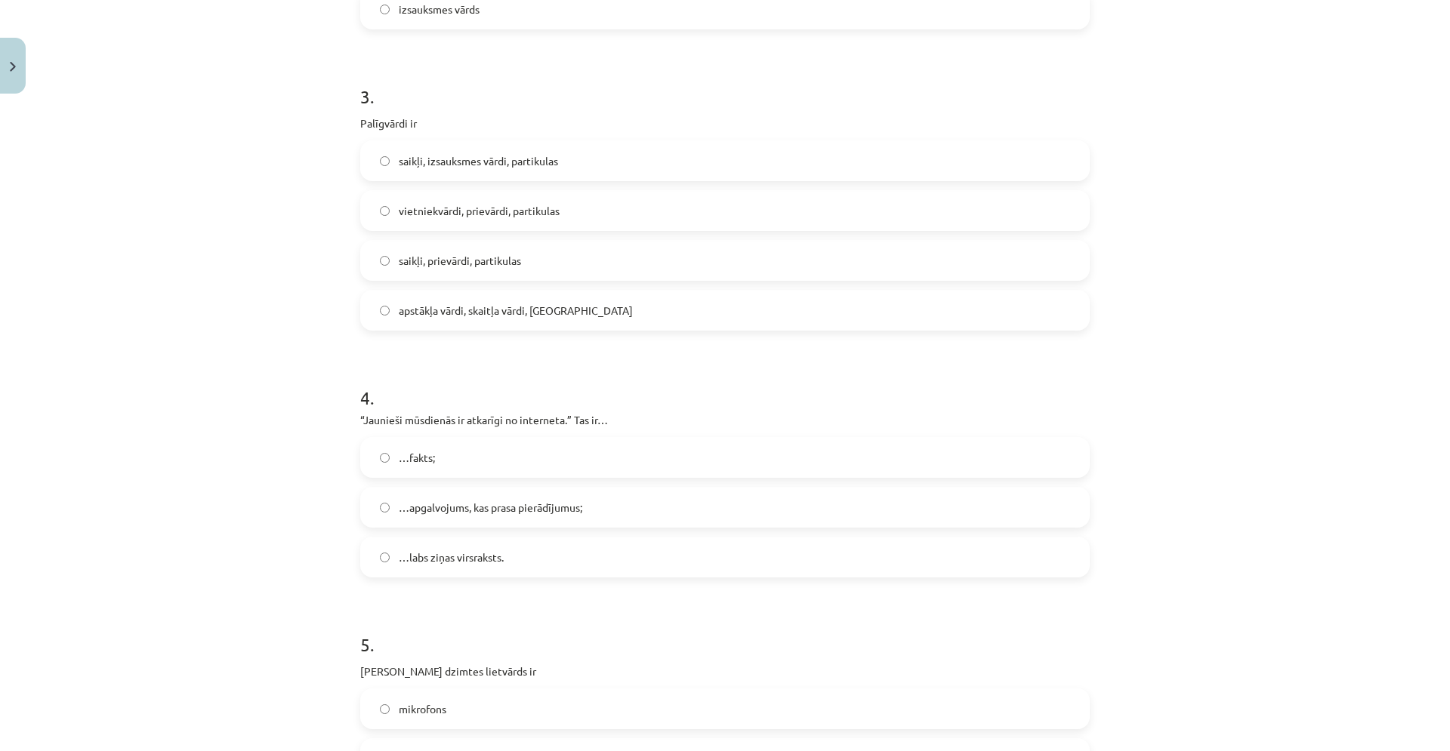
scroll to position [732, 0]
click at [477, 523] on label "…apgalvojums, kas prasa pierādījumus;" at bounding box center [725, 511] width 726 height 38
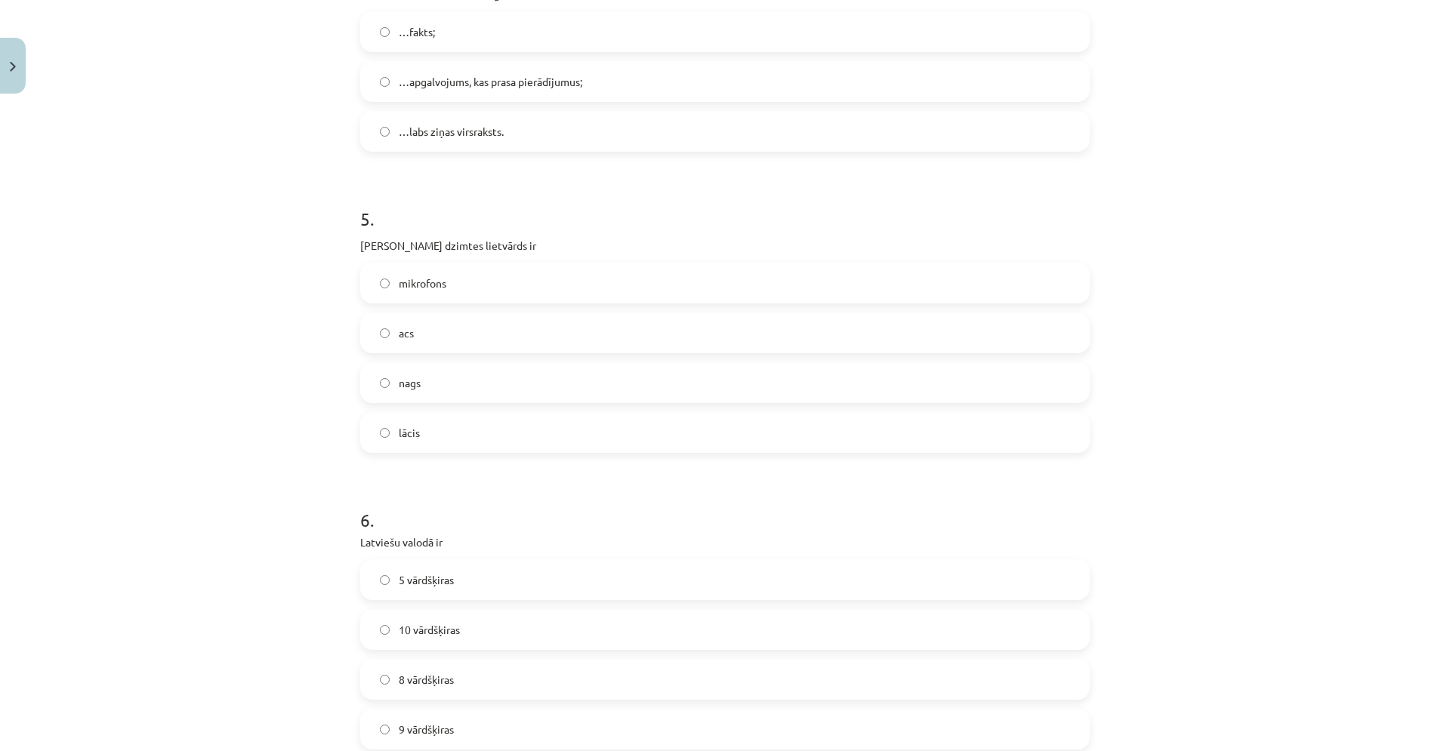
scroll to position [1158, 0]
click at [432, 342] on label "acs" at bounding box center [725, 336] width 726 height 38
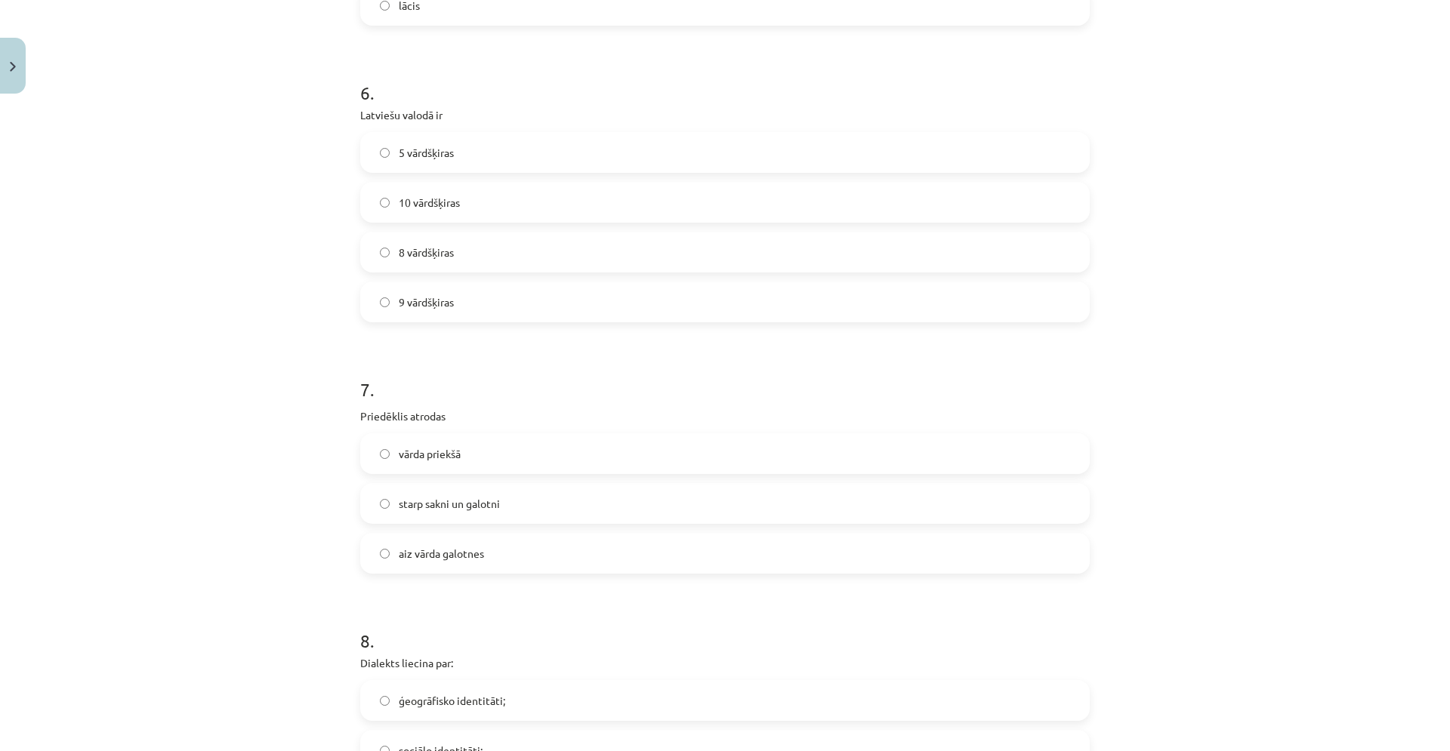
scroll to position [1585, 0]
click at [431, 204] on span "10 vārdšķiras" at bounding box center [429, 206] width 61 height 16
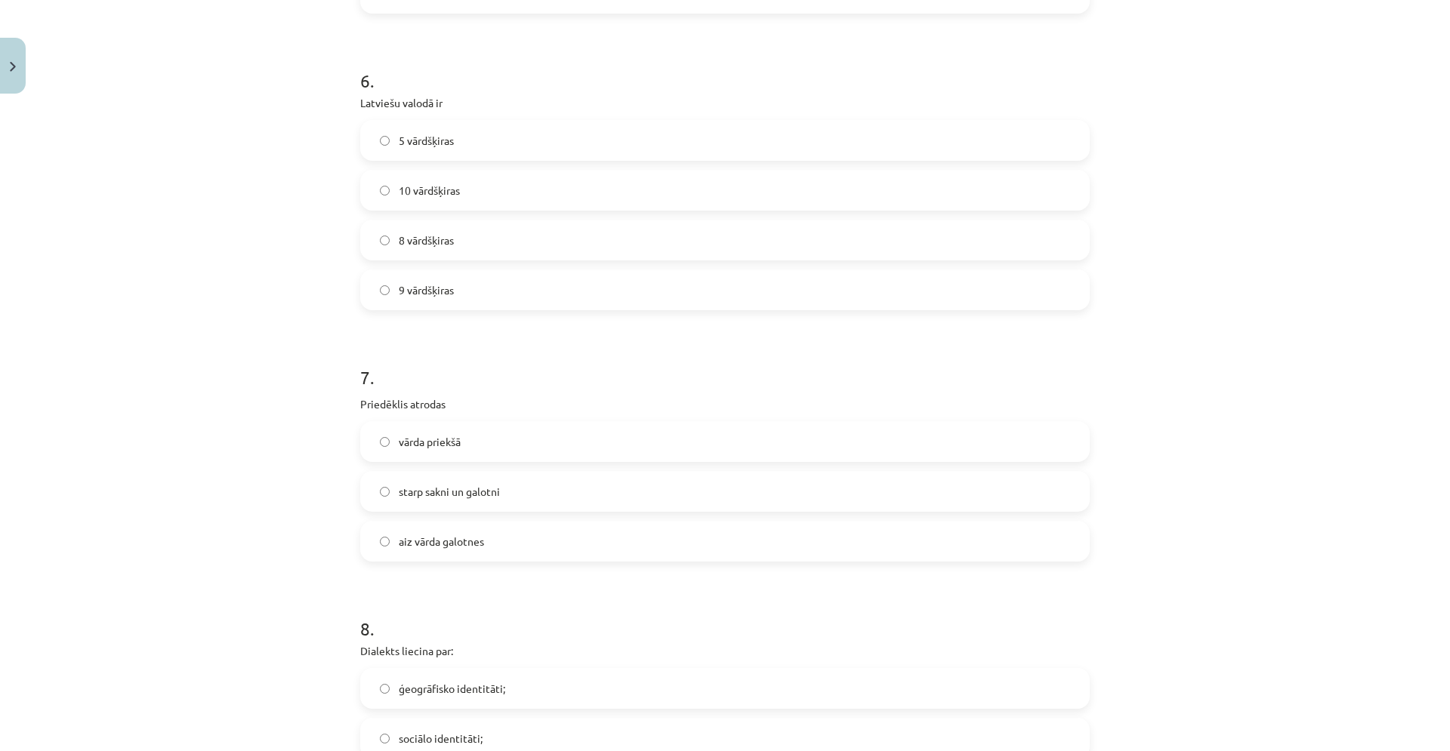
click at [450, 452] on label "vārda priekšā" at bounding box center [725, 442] width 726 height 38
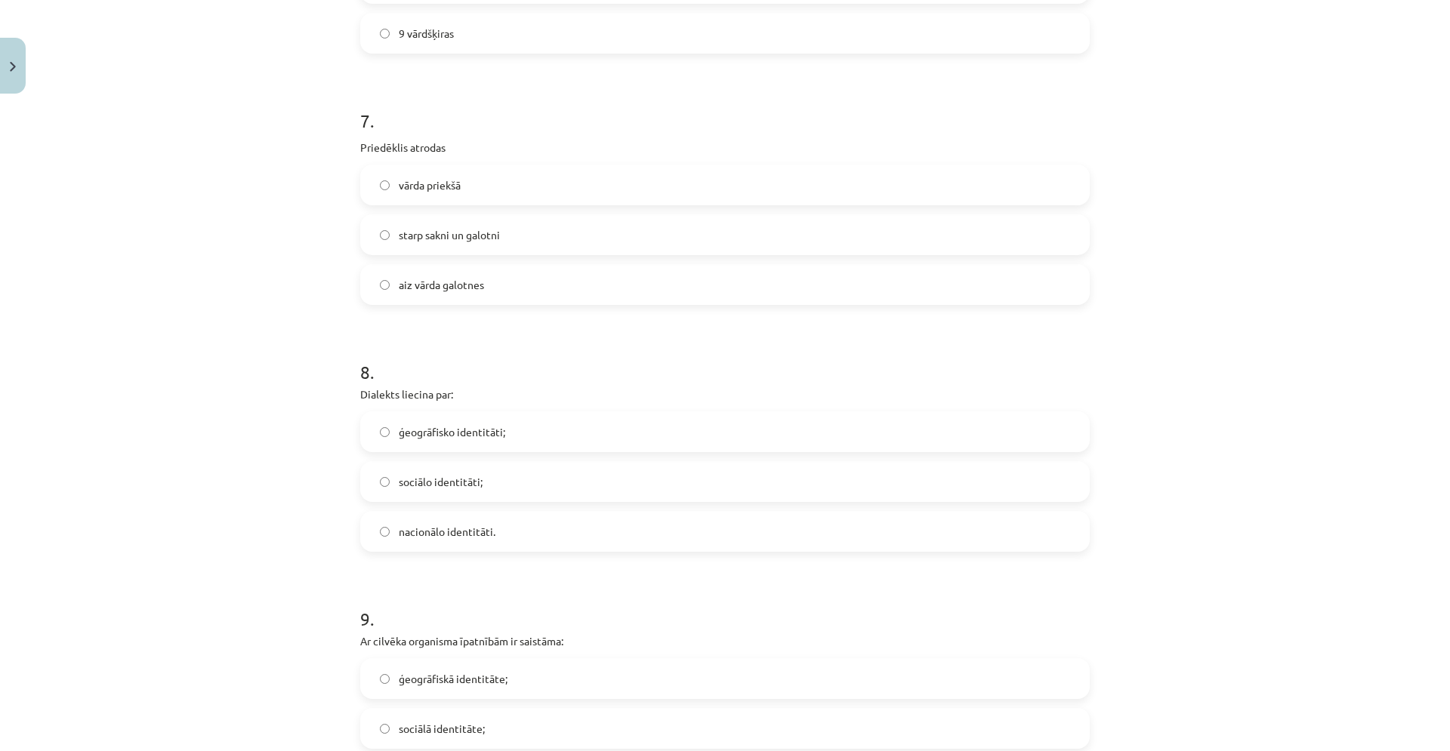
scroll to position [1854, 0]
click at [431, 438] on span "ģeogrāfisko identitāti;" at bounding box center [452, 435] width 106 height 16
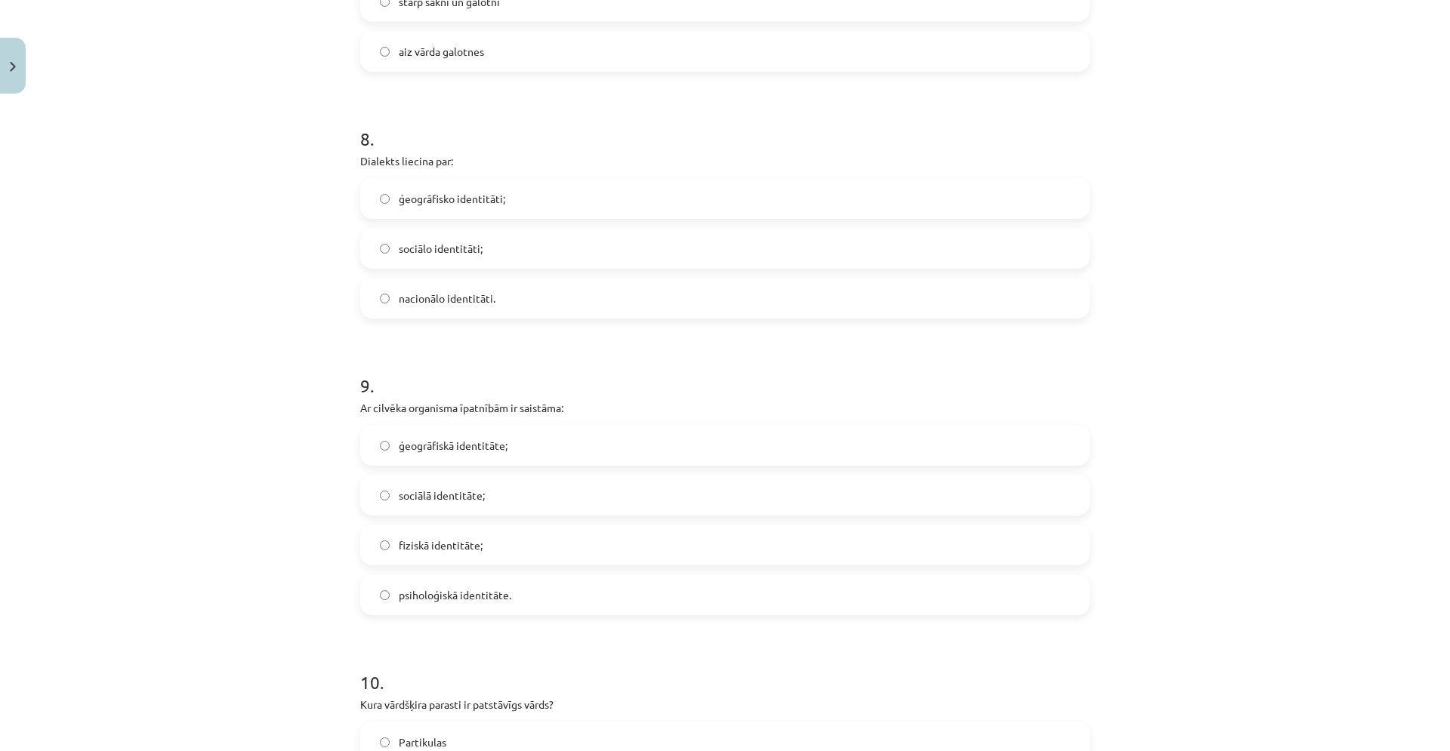
scroll to position [2087, 0]
click at [488, 554] on label "fiziskā identitāte;" at bounding box center [725, 548] width 726 height 38
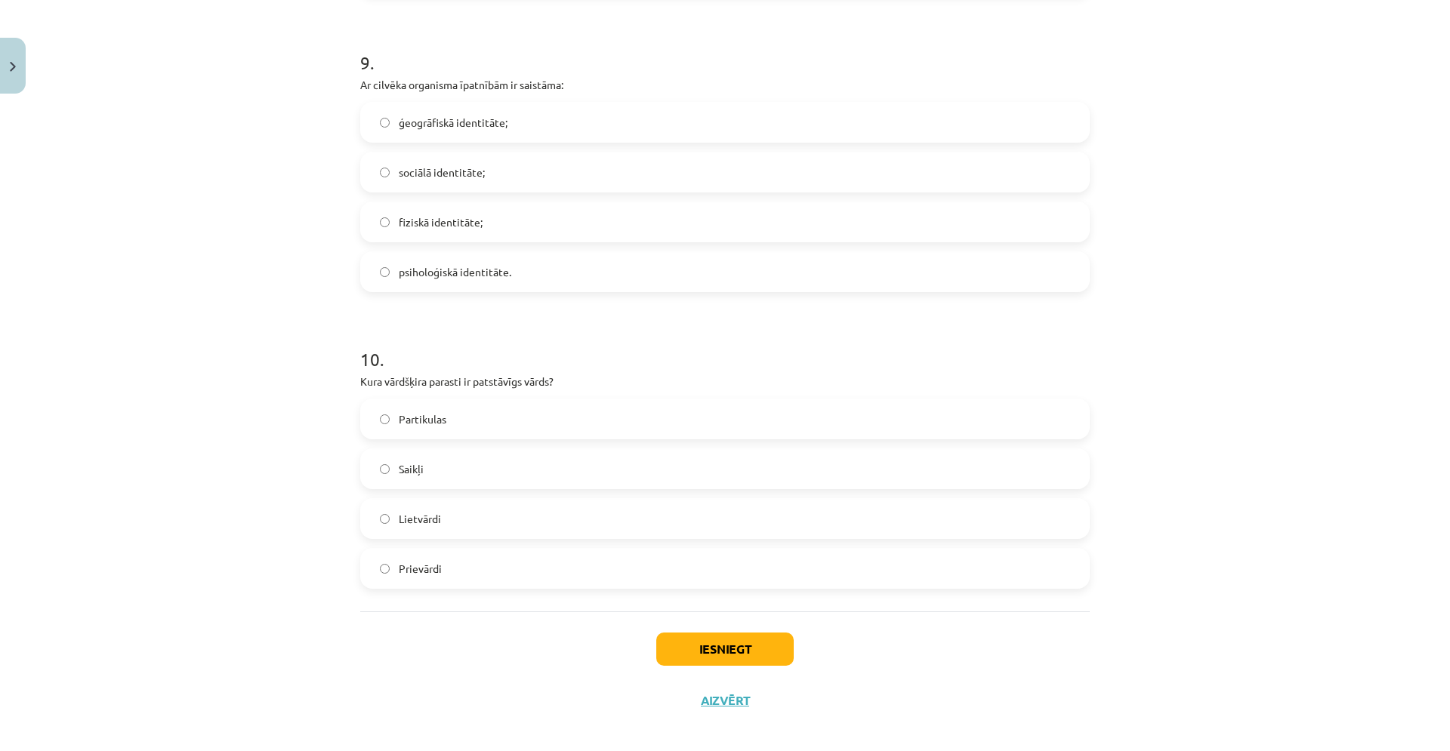
scroll to position [2426, 0]
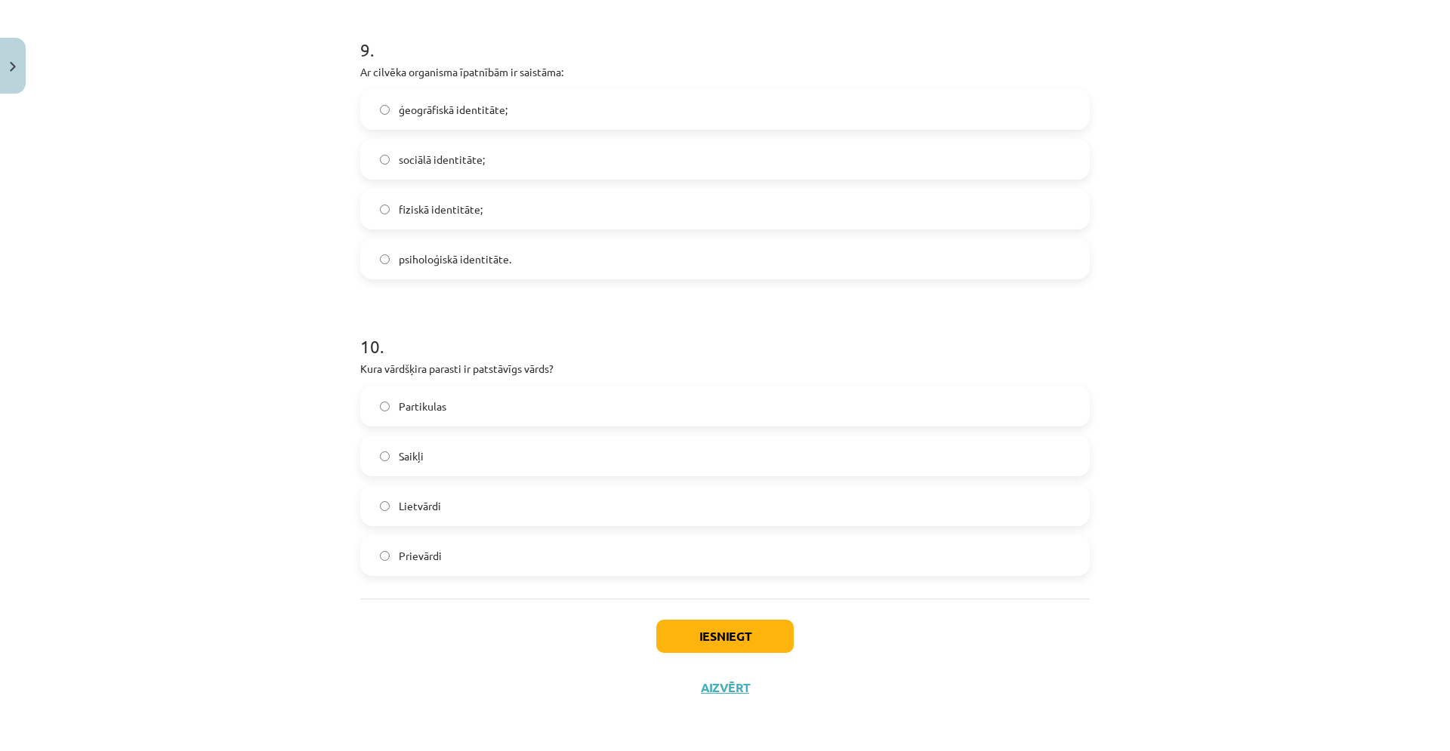
click at [468, 522] on label "Lietvārdi" at bounding box center [725, 506] width 726 height 38
click at [667, 640] on button "Iesniegt" at bounding box center [724, 636] width 137 height 33
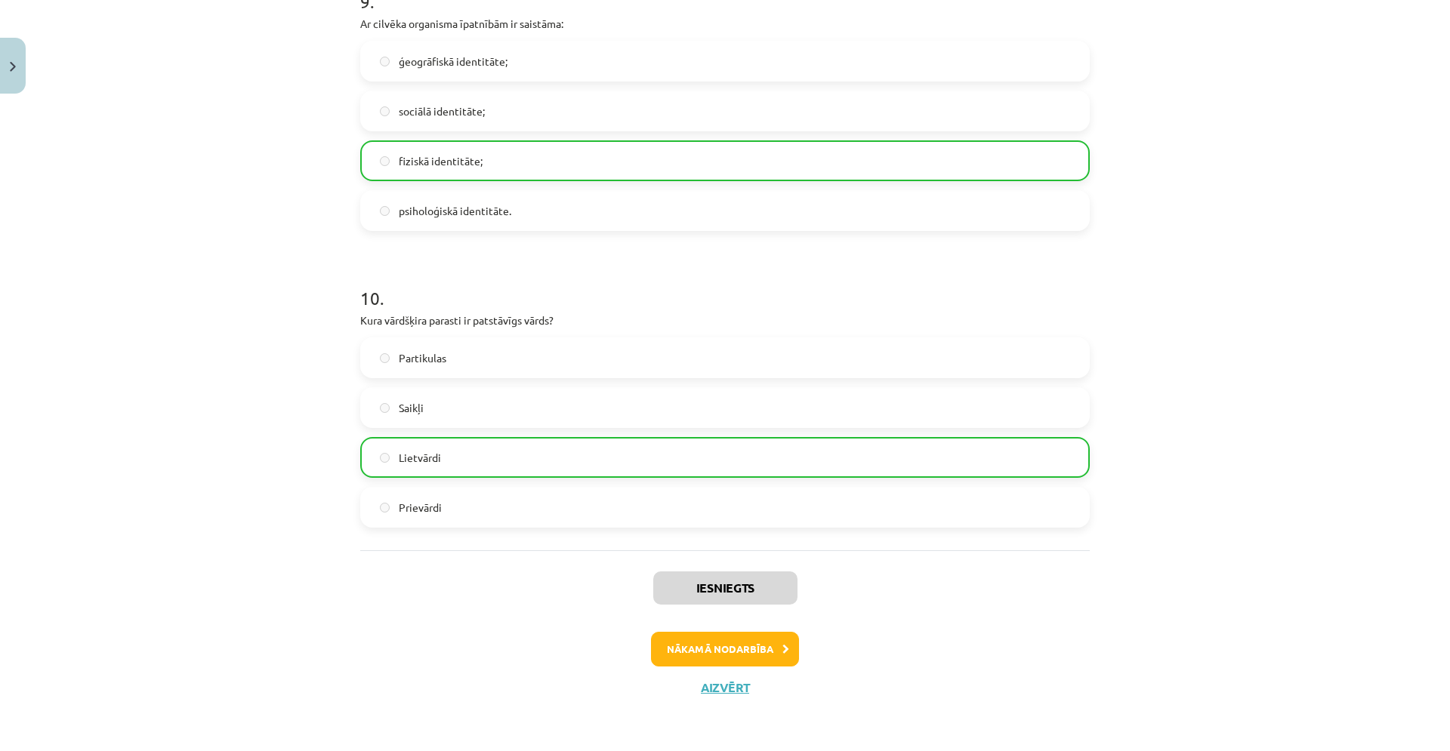
scroll to position [2472, 0]
click at [694, 659] on button "Nākamā nodarbība" at bounding box center [725, 652] width 148 height 35
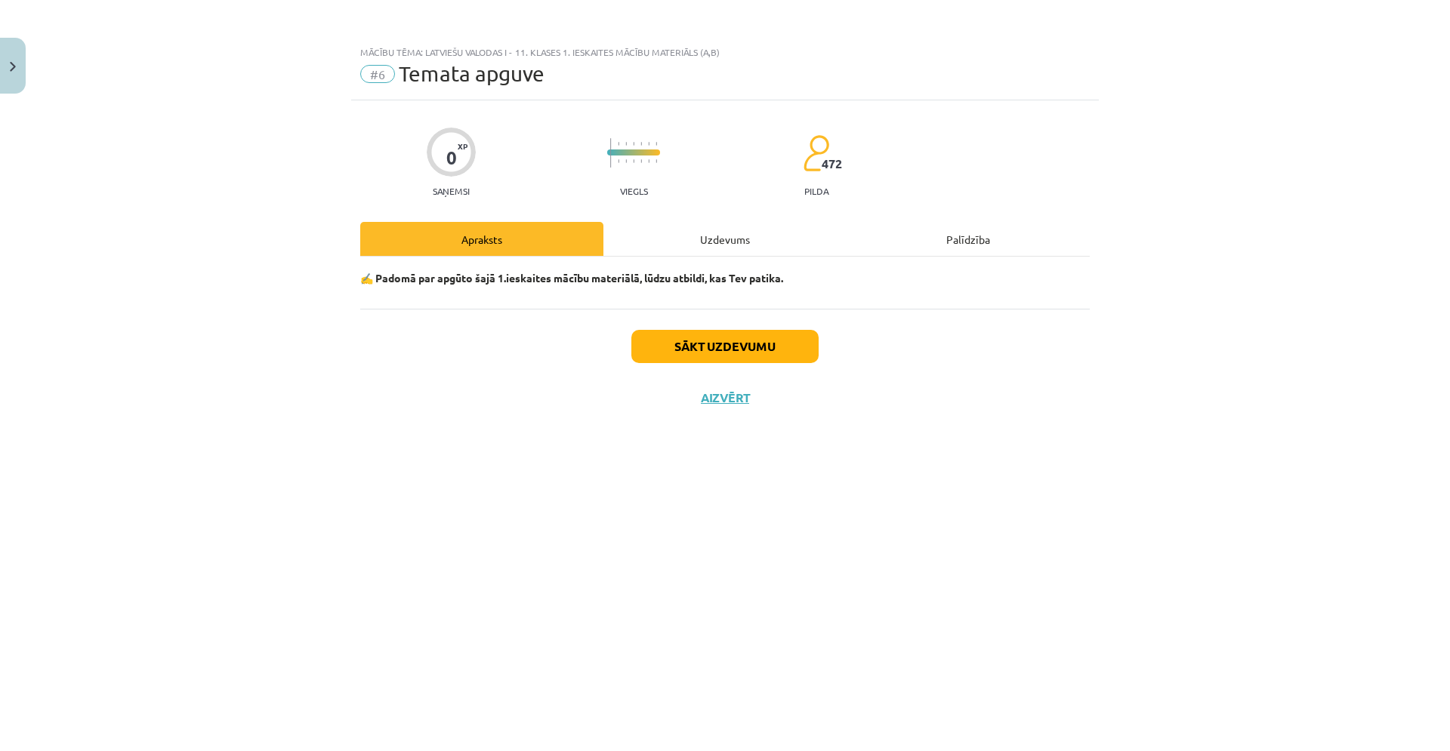
scroll to position [0, 0]
click at [673, 354] on button "Sākt uzdevumu" at bounding box center [724, 346] width 187 height 33
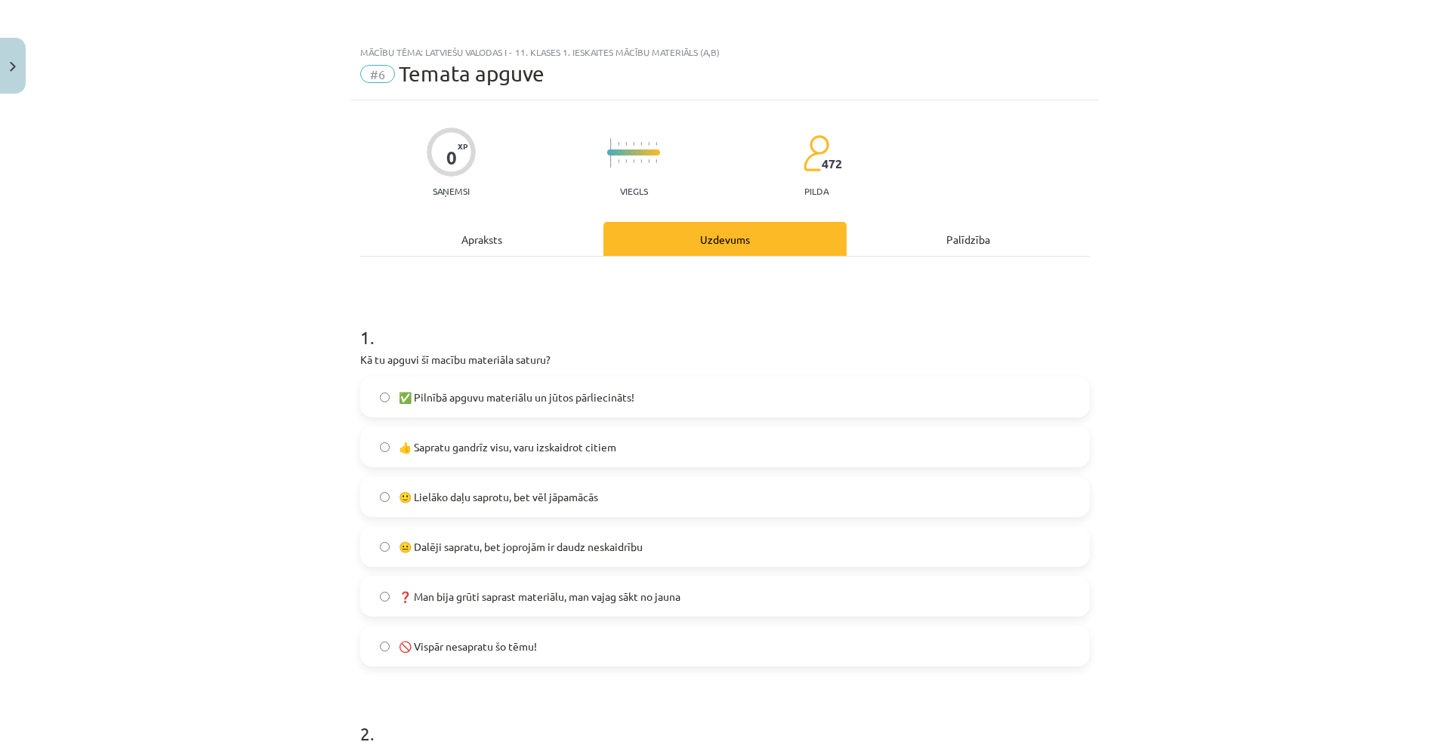
click at [494, 448] on span "👍 Sapratu gandrīz visu, varu izskaidrot citiem" at bounding box center [507, 447] width 217 height 16
click at [494, 502] on span "🙂 Lielāko daļu saprotu, bet vēl jāpamācās" at bounding box center [498, 497] width 199 height 16
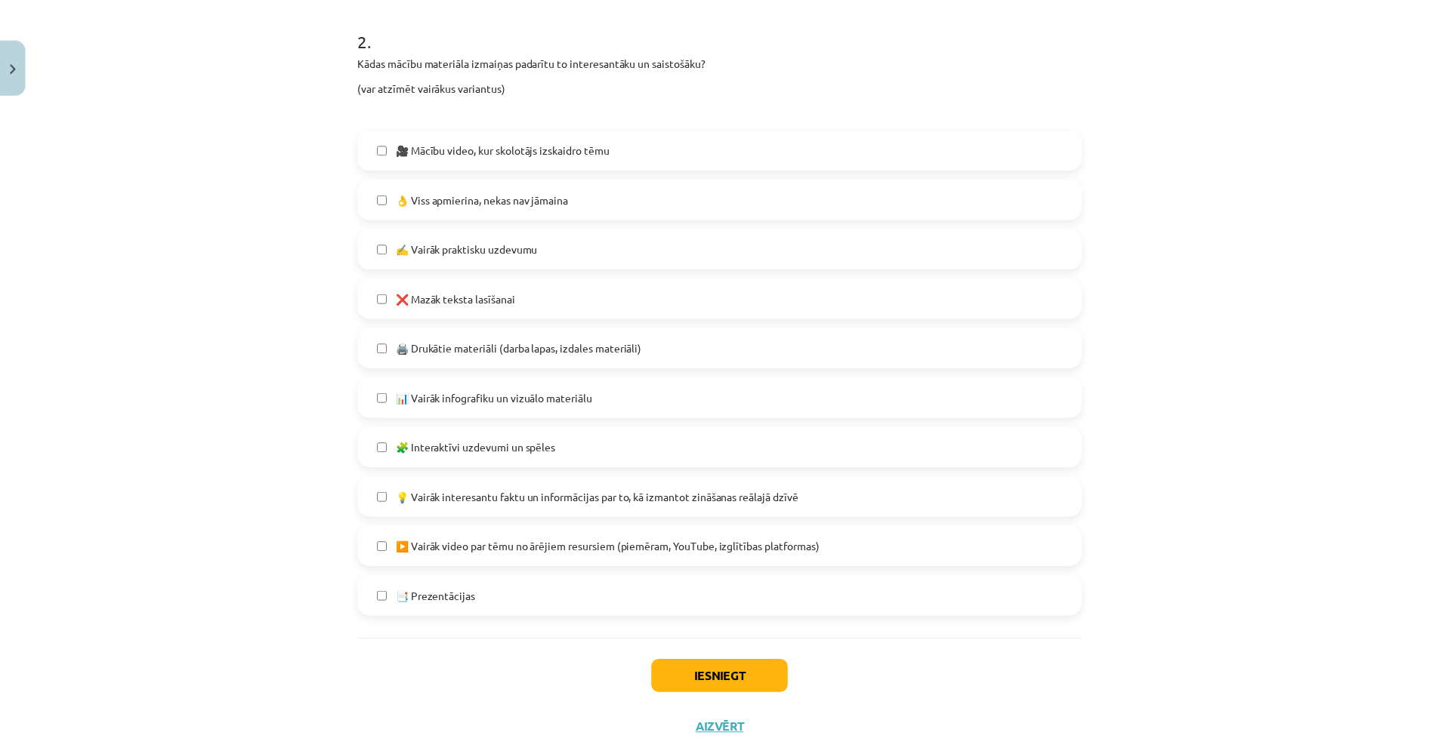
scroll to position [694, 0]
click at [727, 693] on button "Iesniegt" at bounding box center [724, 678] width 137 height 33
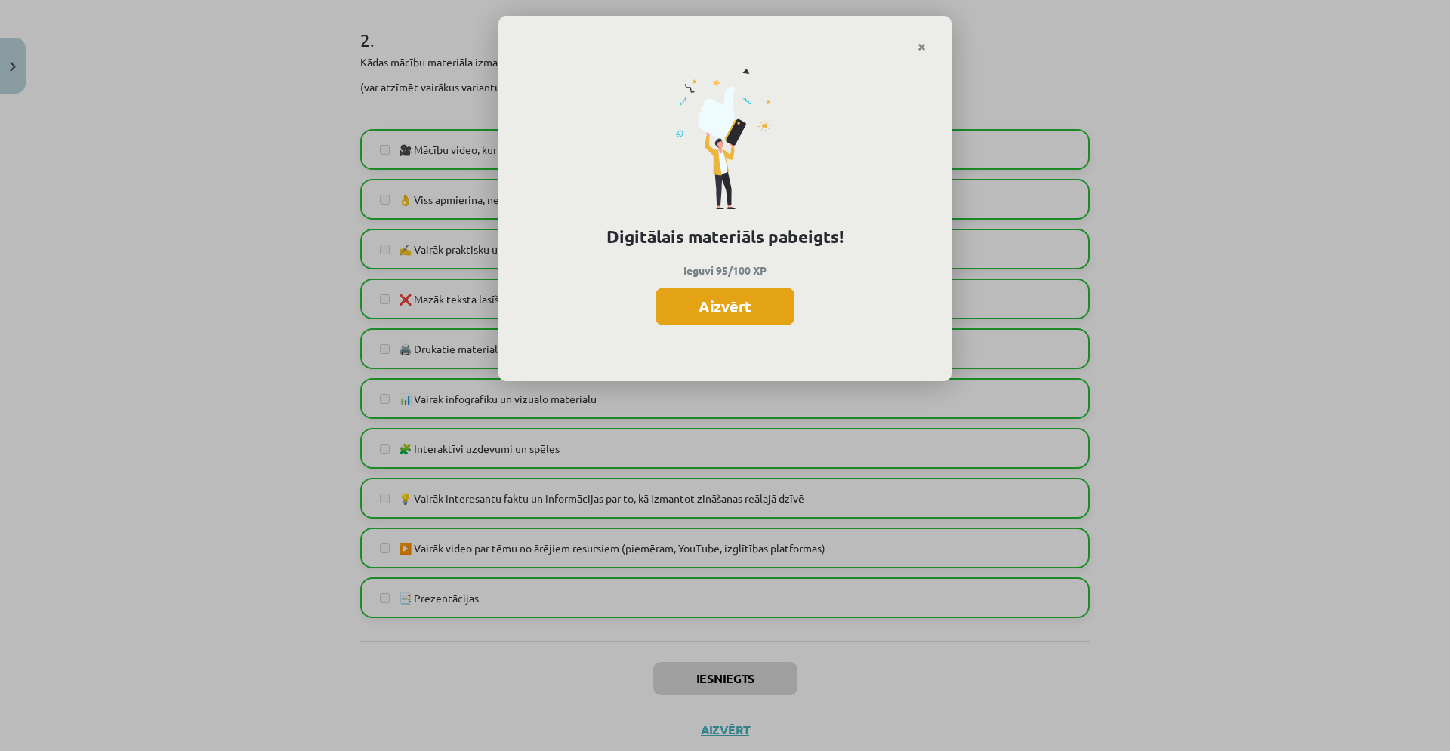
click at [727, 303] on button "Aizvērt" at bounding box center [724, 307] width 139 height 38
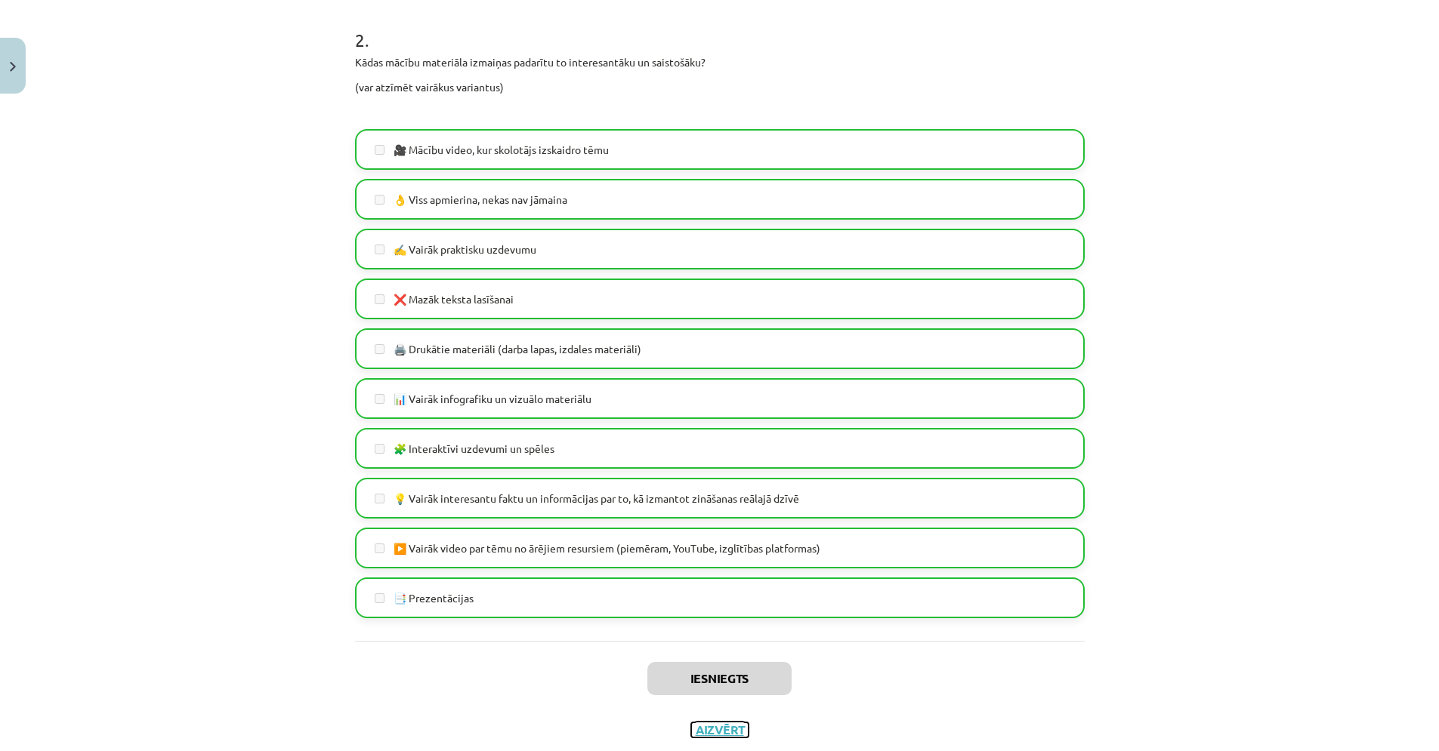
click at [708, 732] on button "Aizvērt" at bounding box center [719, 730] width 57 height 15
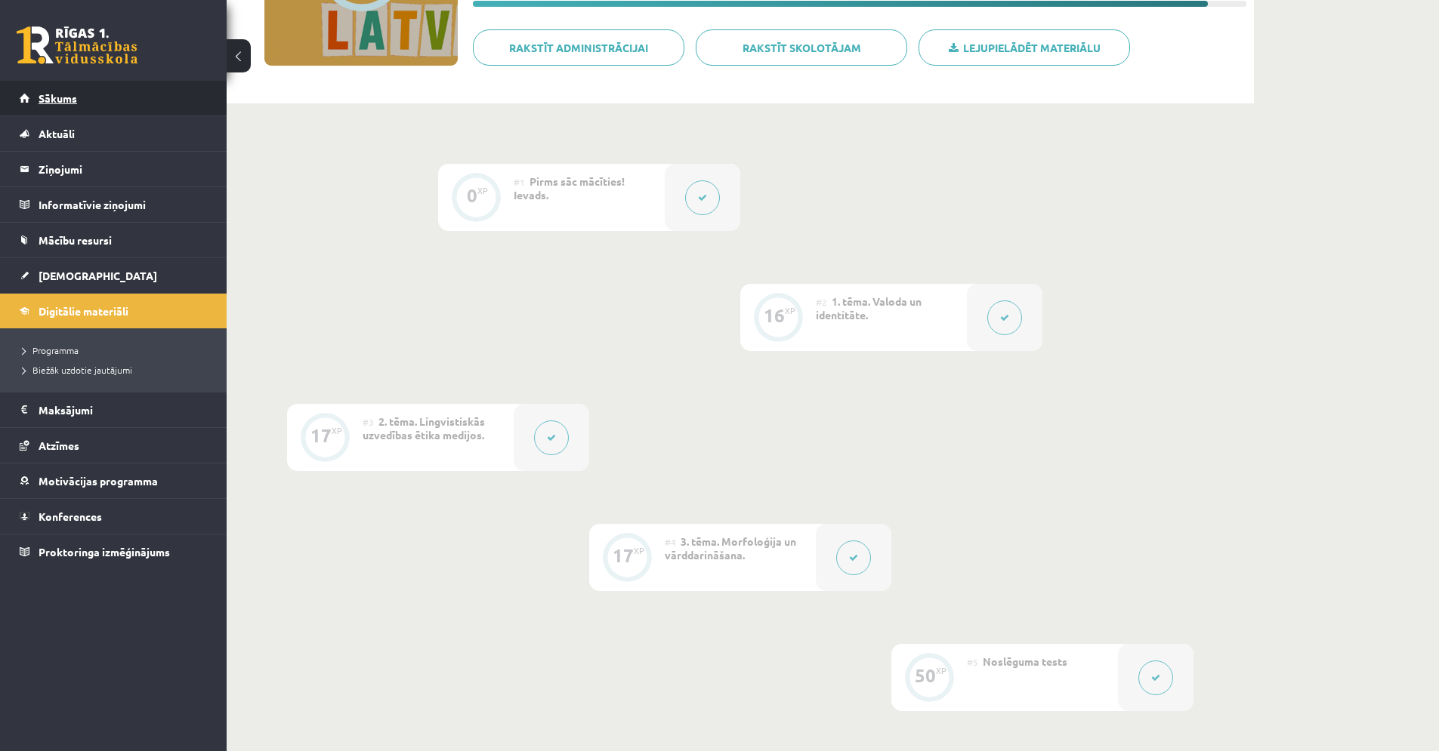
click at [57, 99] on span "Sākums" at bounding box center [58, 98] width 39 height 14
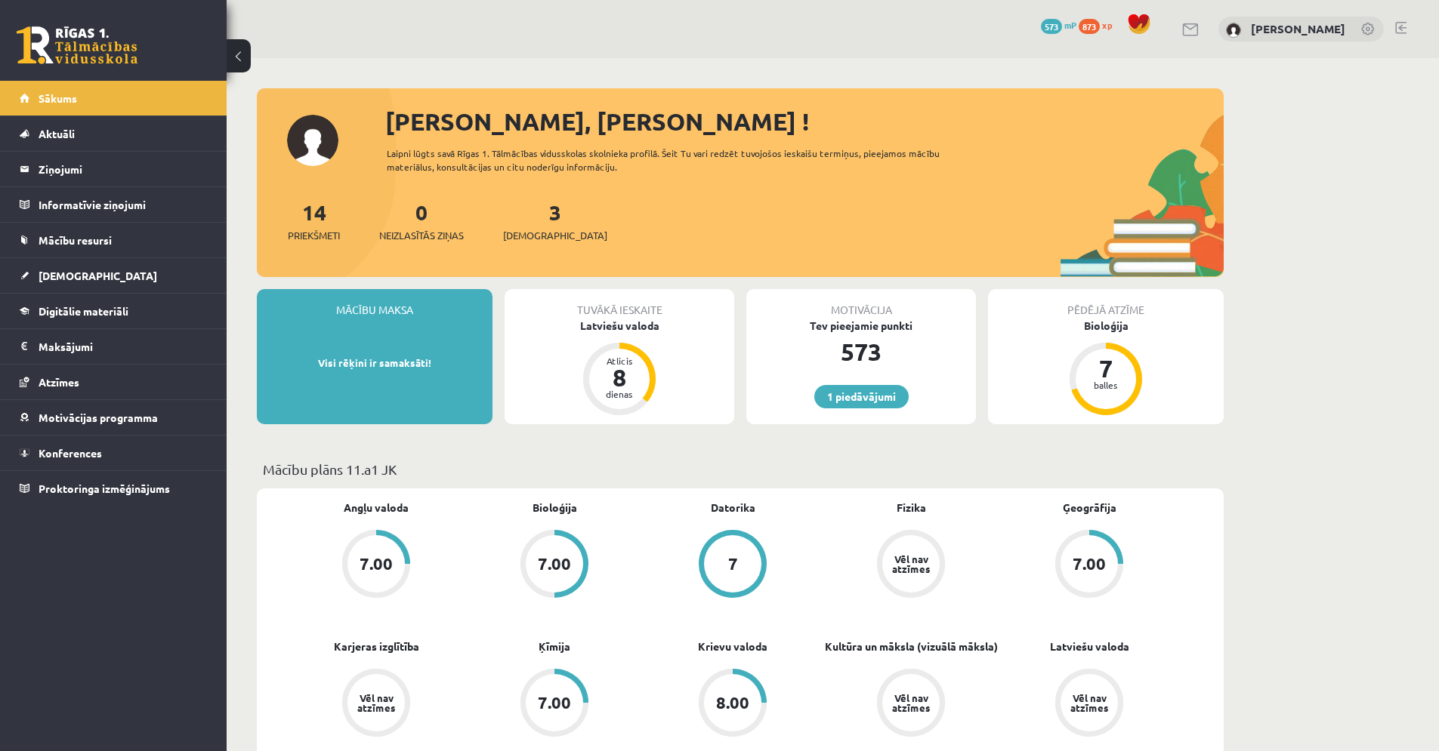
click at [850, 172] on div "Laipni lūgts savā Rīgas 1. Tālmācības vidusskolas skolnieka profilā. Šeit Tu va…" at bounding box center [677, 159] width 580 height 27
